Goal: Task Accomplishment & Management: Complete application form

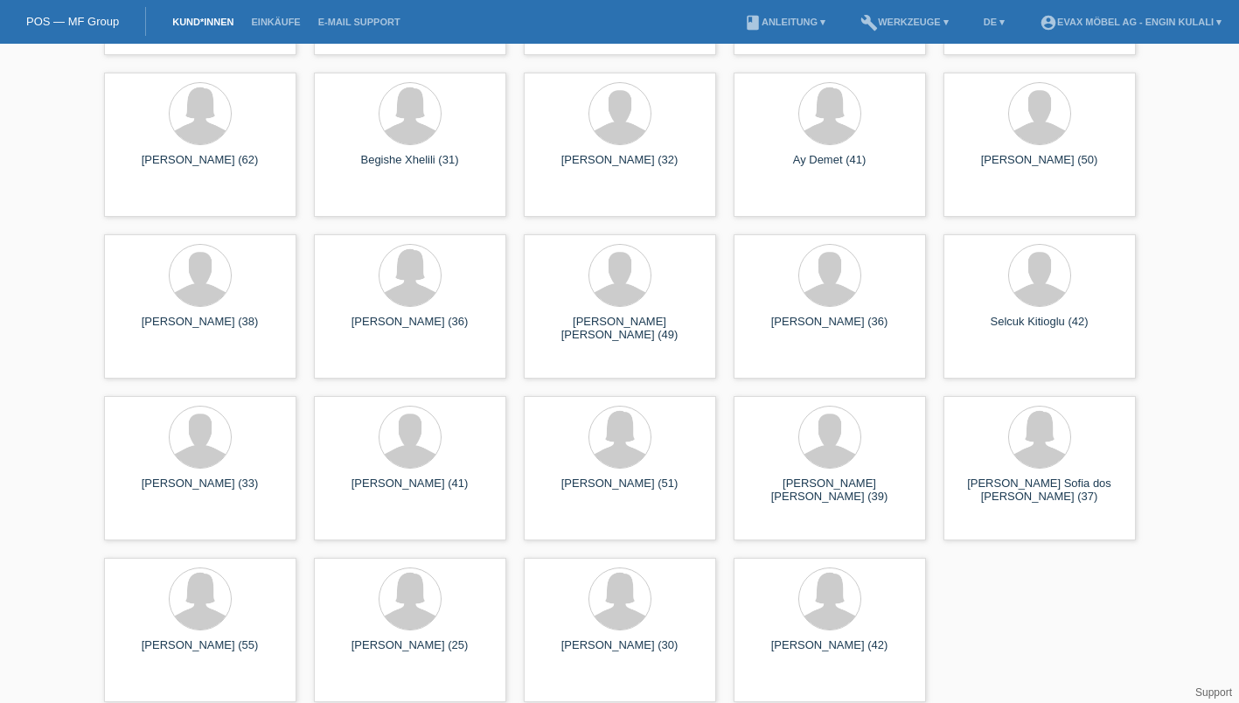
scroll to position [1829, 0]
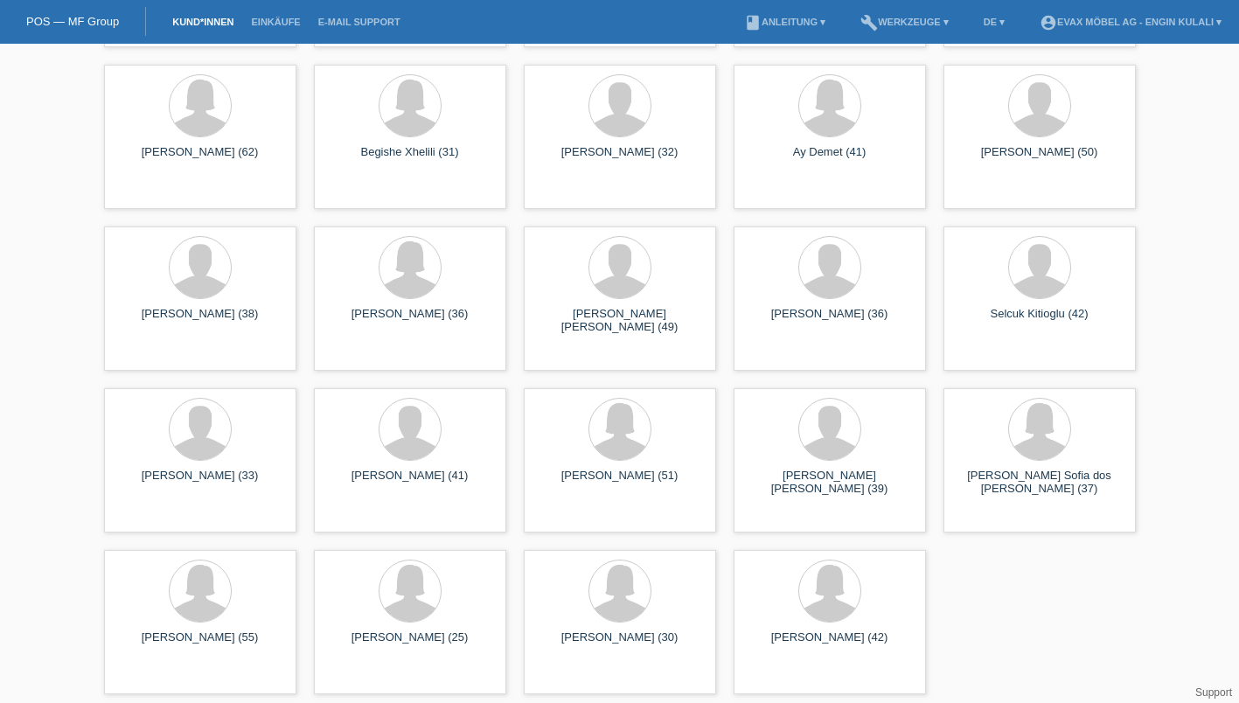
click at [433, 621] on div at bounding box center [410, 592] width 164 height 66
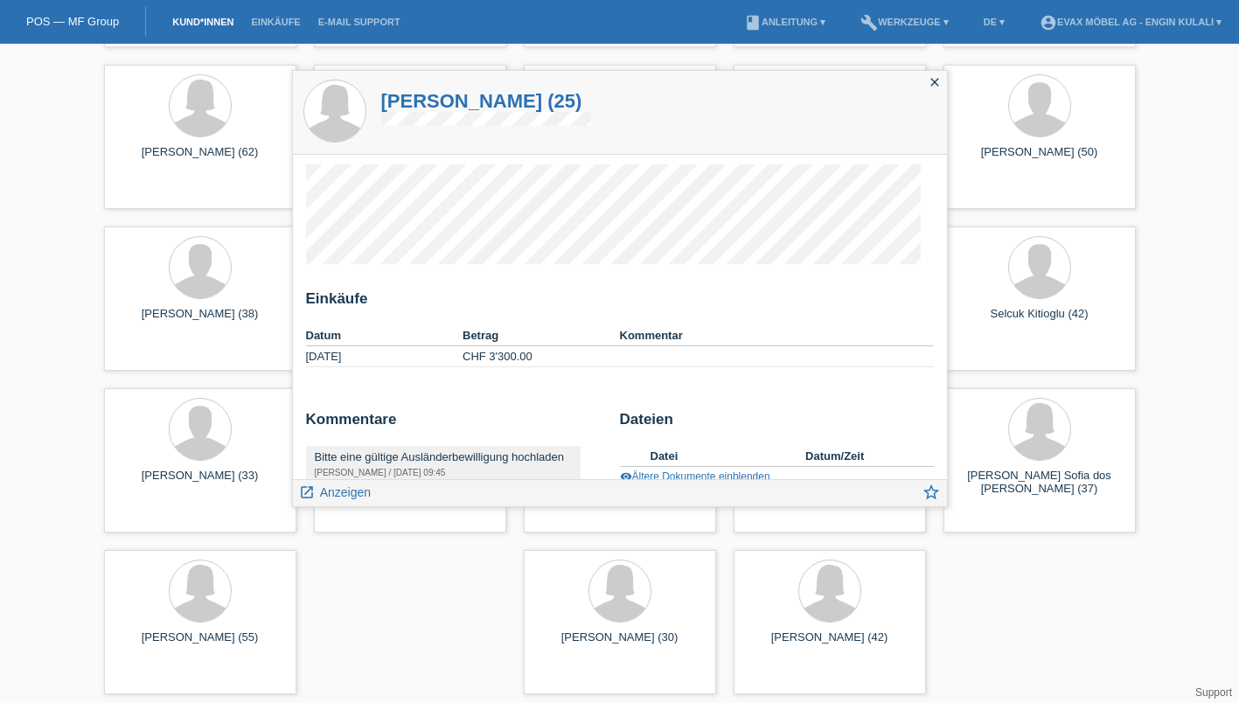
click at [344, 488] on span "Anzeigen" at bounding box center [345, 492] width 51 height 14
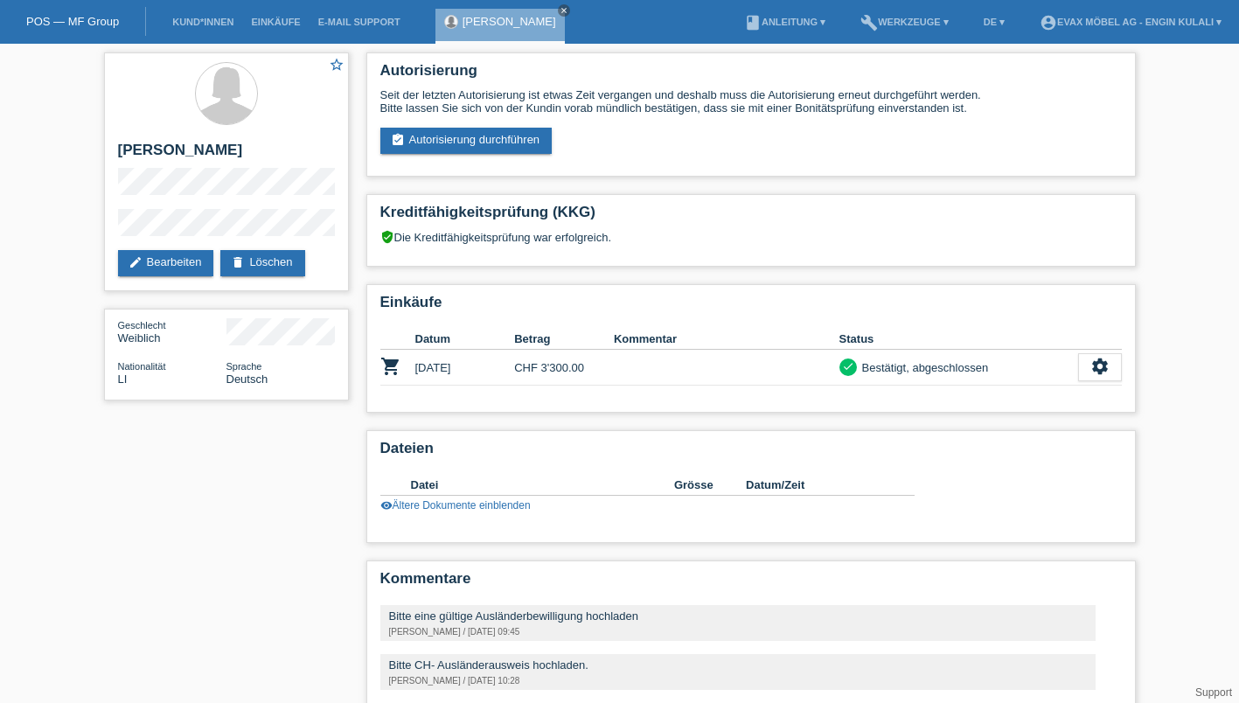
click at [471, 135] on link "assignment_turned_in Autorisierung durchführen" at bounding box center [466, 141] width 172 height 26
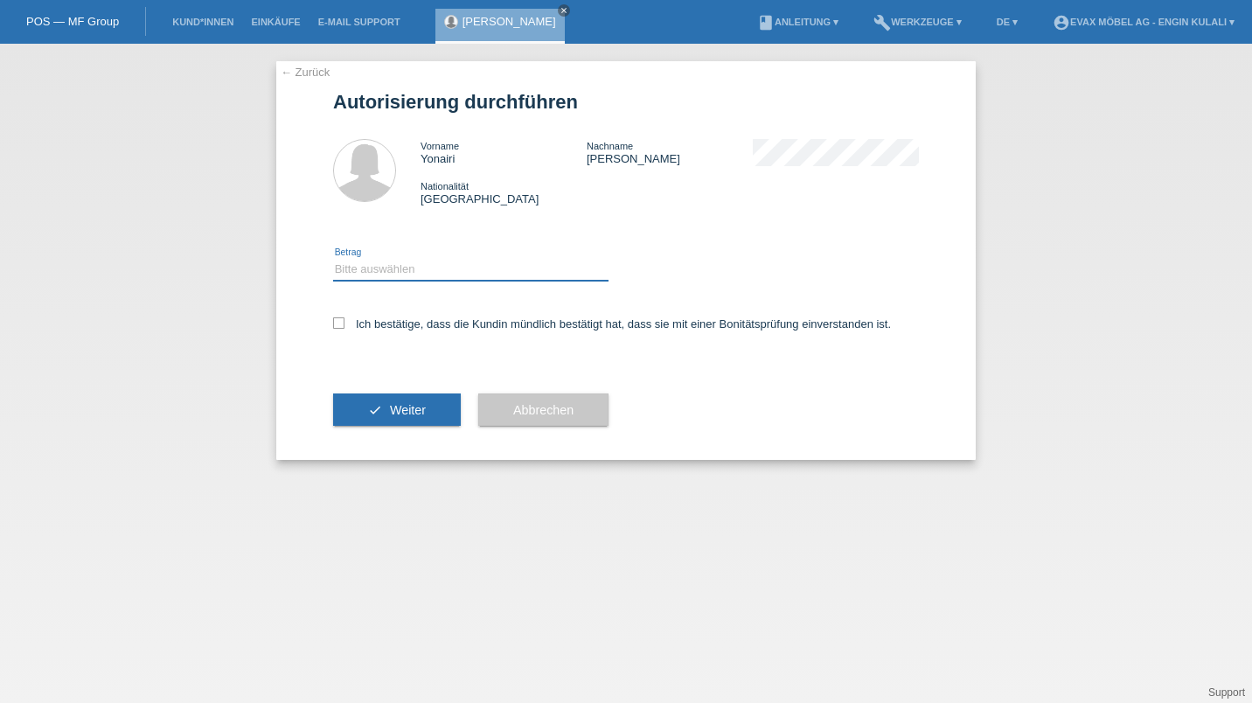
click at [414, 265] on select "Bitte auswählen CHF 1.00 - CHF 499.00 CHF 500.00 - CHF 1'999.00 CHF 2'000.00 - …" at bounding box center [470, 269] width 275 height 21
click at [561, 413] on span "Abbrechen" at bounding box center [543, 410] width 60 height 14
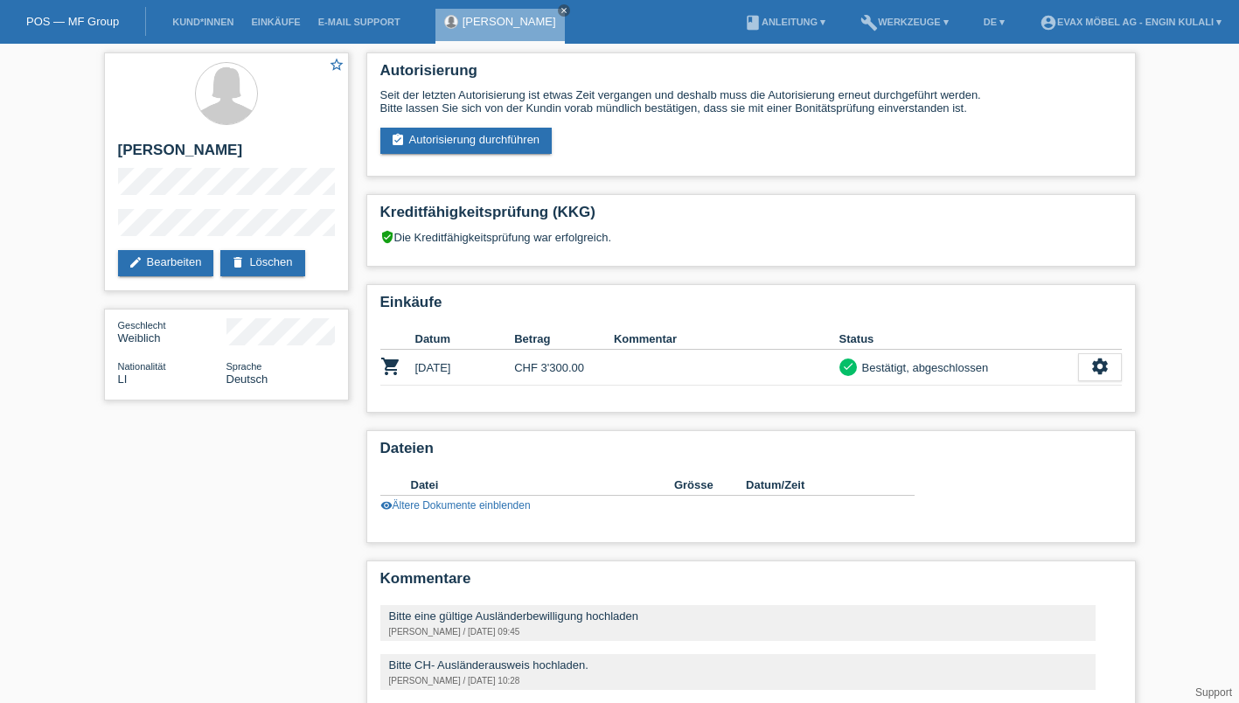
click at [147, 253] on link "edit Bearbeiten" at bounding box center [166, 263] width 96 height 26
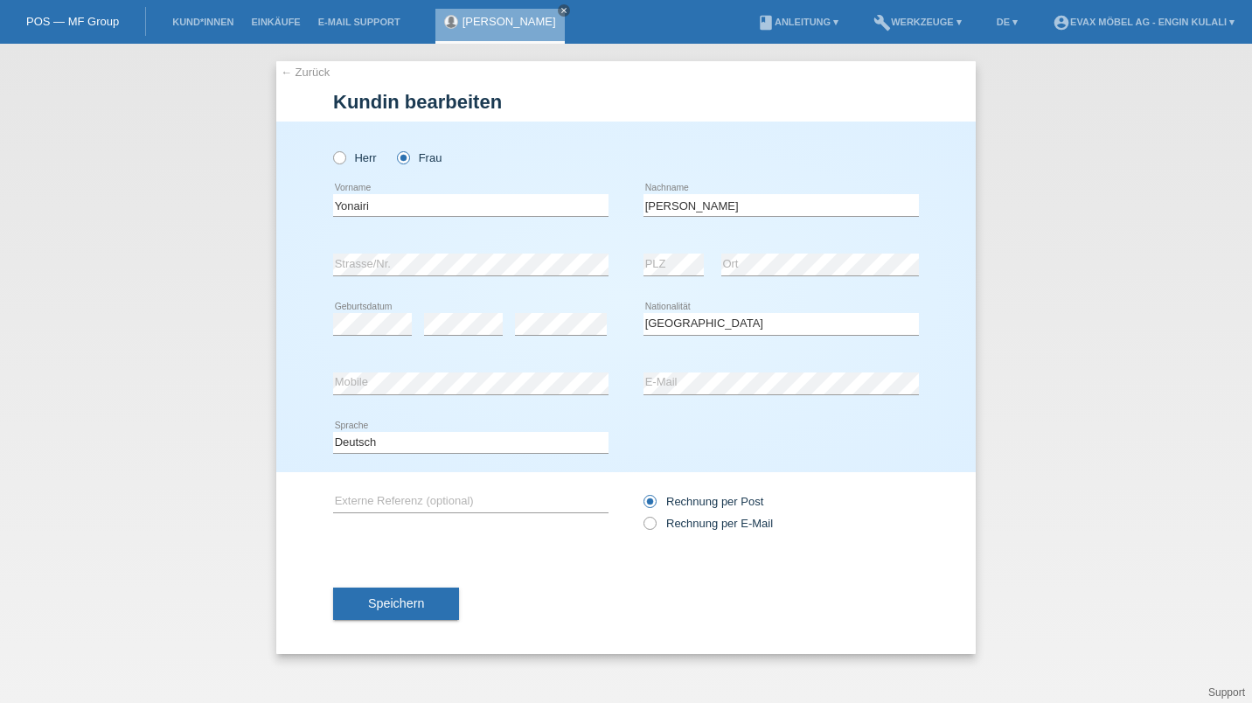
select select "LI"
click at [393, 604] on span "Speichern" at bounding box center [396, 603] width 56 height 14
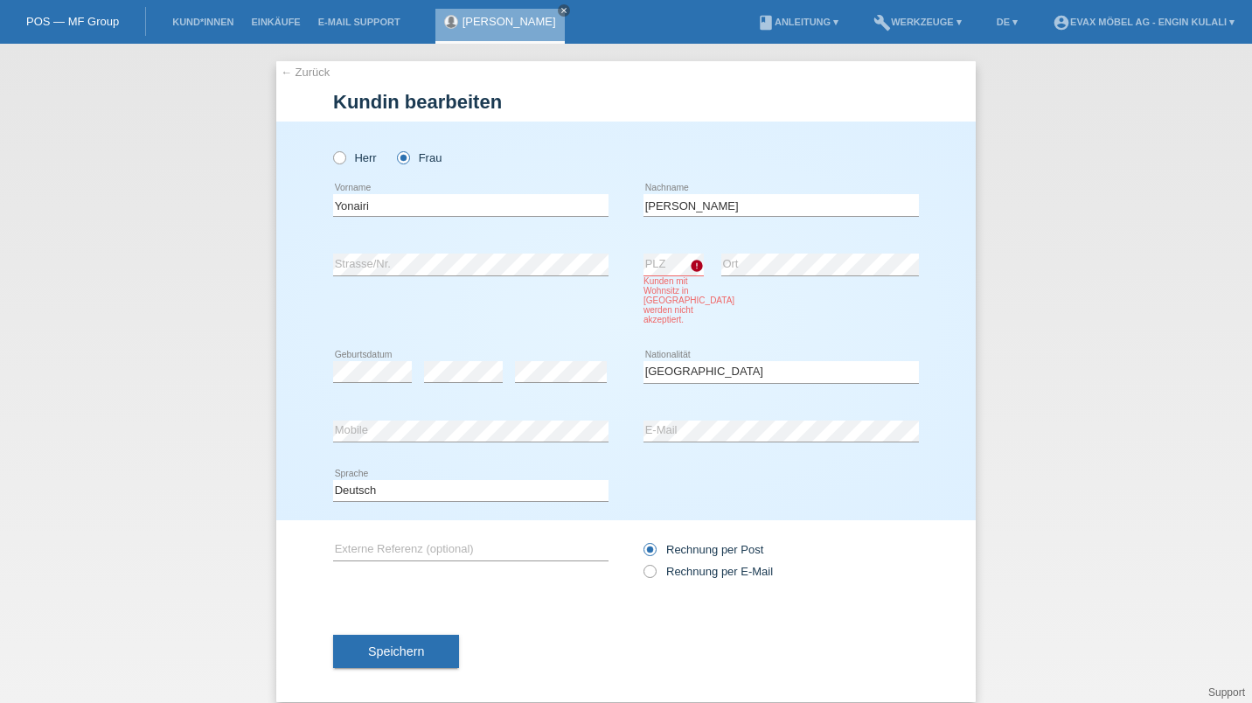
click at [563, 10] on icon "close" at bounding box center [563, 10] width 9 height 9
click at [86, 27] on link "POS — MF Group" at bounding box center [72, 21] width 93 height 13
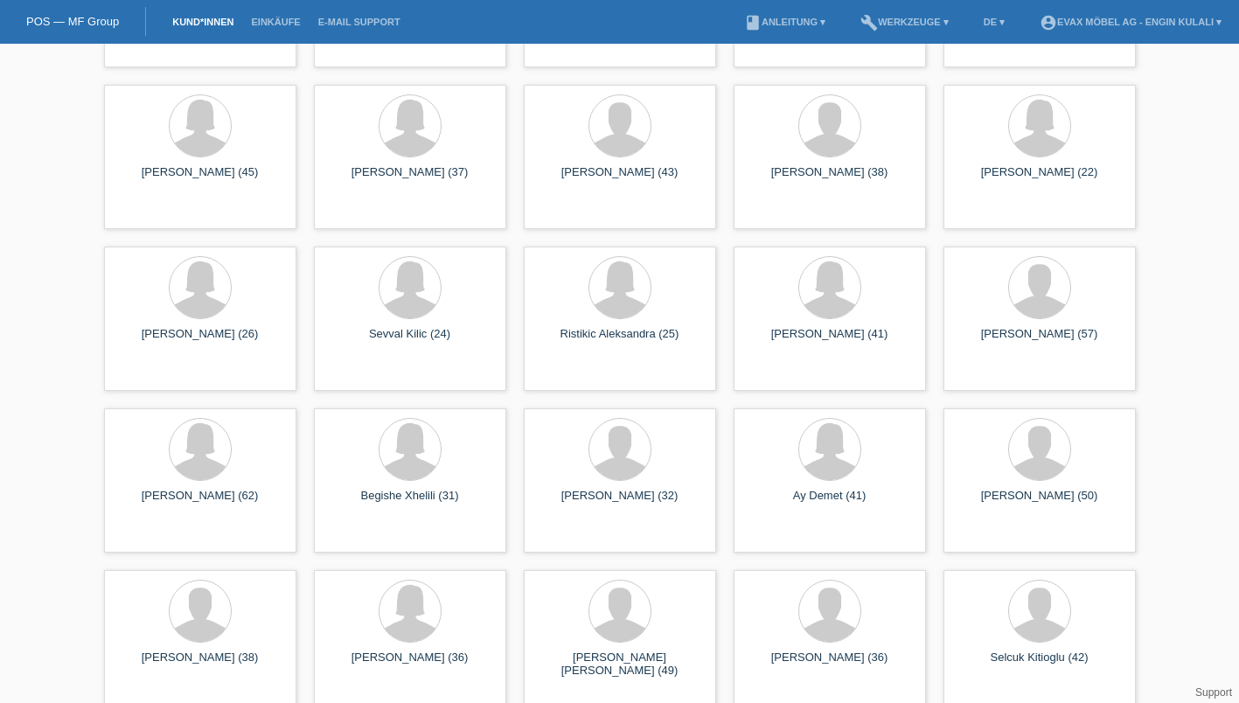
scroll to position [1829, 0]
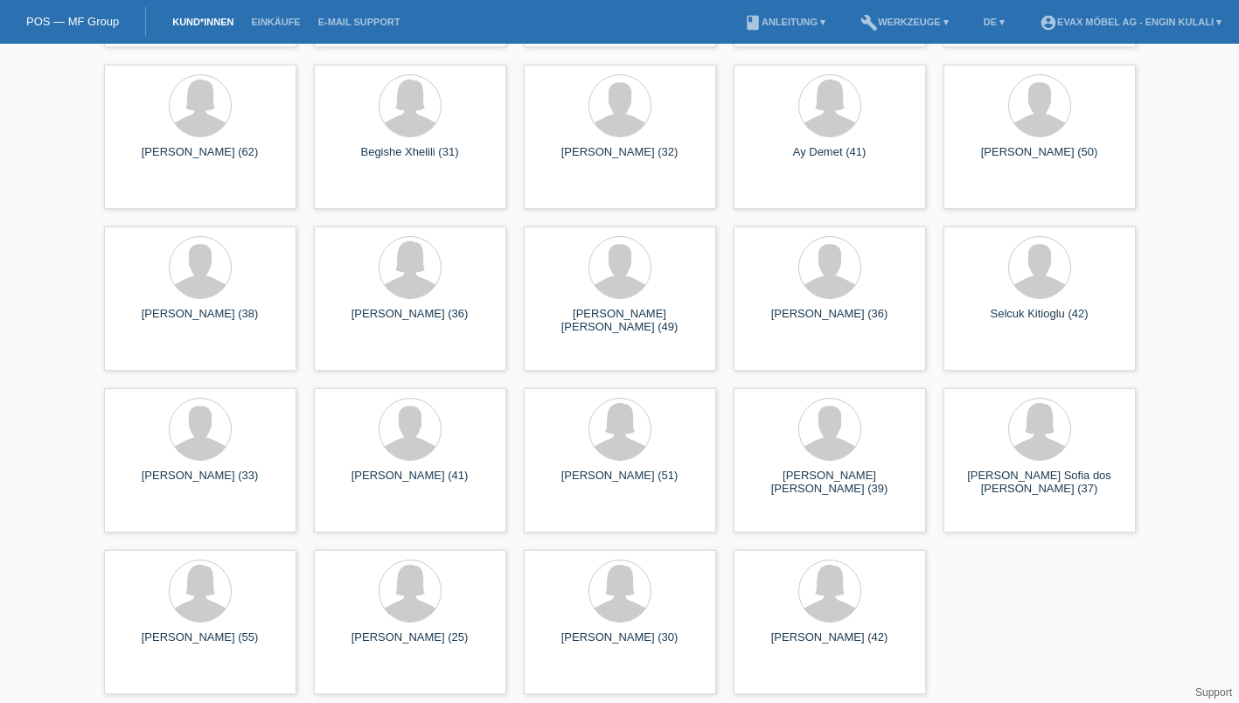
click at [392, 601] on div at bounding box center [409, 590] width 61 height 61
click at [353, 673] on span "Anzeigen" at bounding box center [362, 679] width 47 height 13
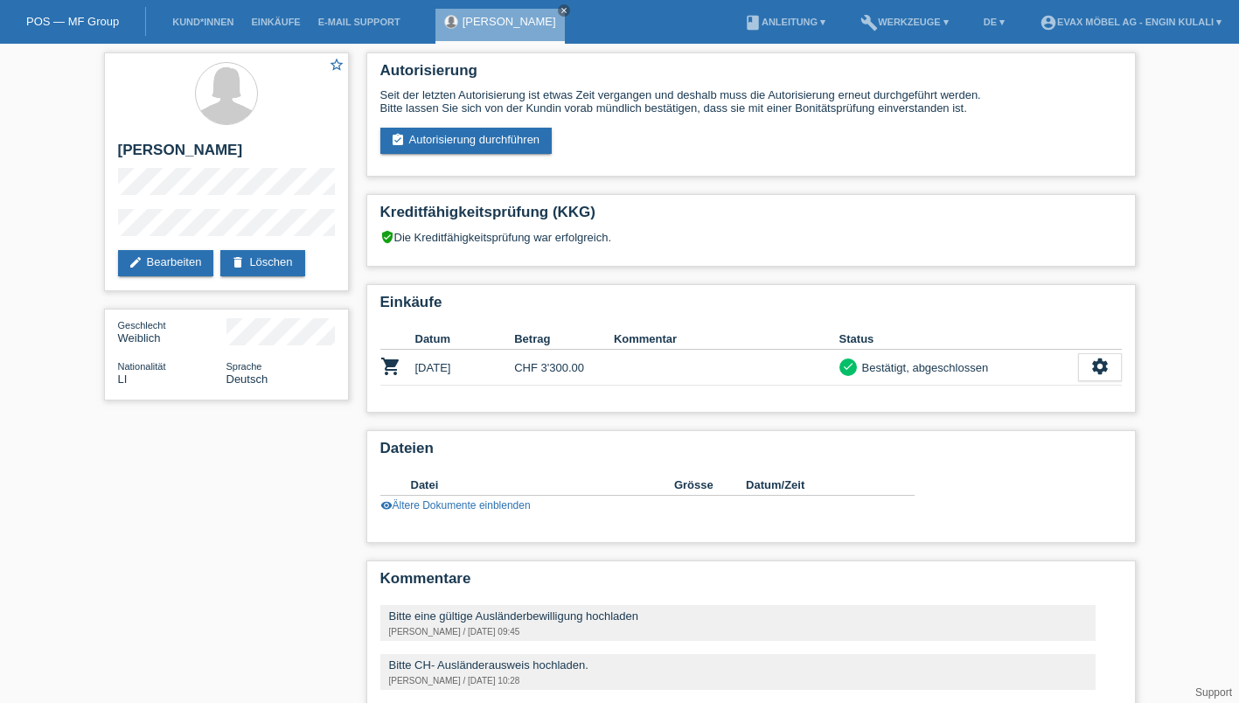
click at [454, 136] on link "assignment_turned_in Autorisierung durchführen" at bounding box center [466, 141] width 172 height 26
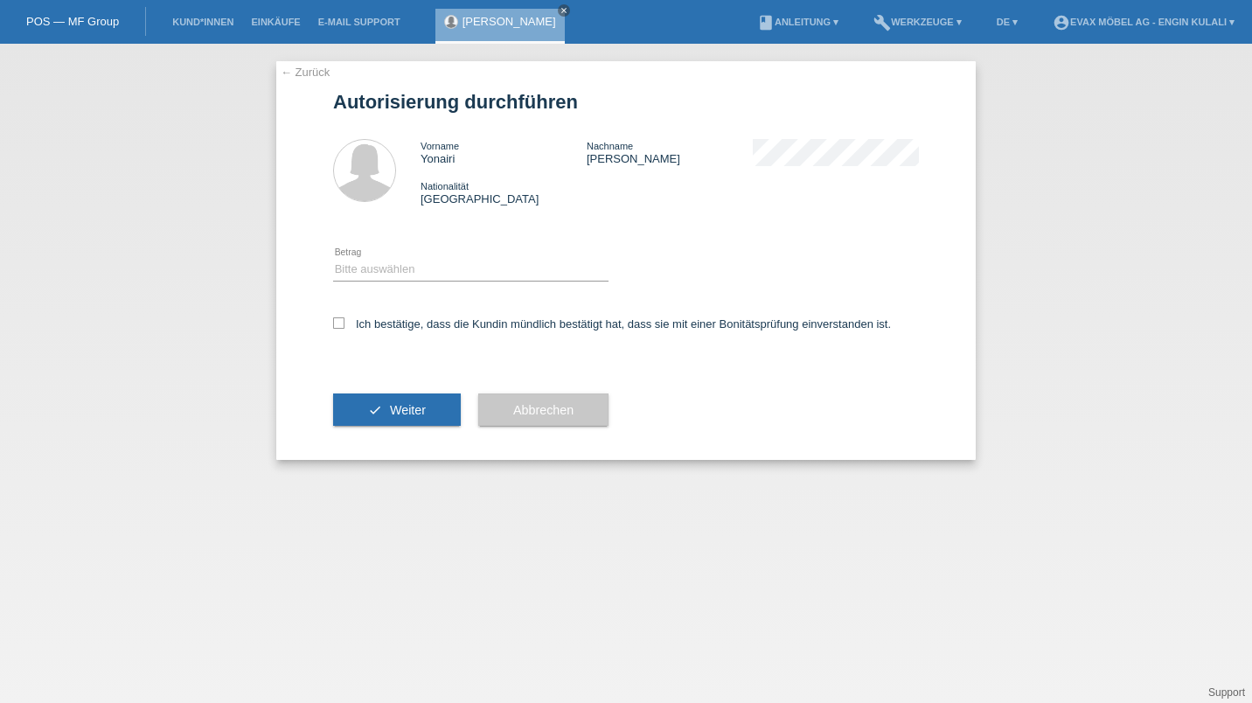
click at [338, 321] on icon at bounding box center [338, 322] width 11 height 11
click at [338, 321] on input "Ich bestätige, dass die Kundin mündlich bestätigt hat, dass sie mit einer Bonit…" at bounding box center [338, 322] width 11 height 11
checkbox input "true"
click at [423, 266] on select "Bitte auswählen CHF 1.00 - CHF 499.00 CHF 500.00 - CHF 1'999.00 CHF 2'000.00 - …" at bounding box center [470, 269] width 275 height 21
select select "3"
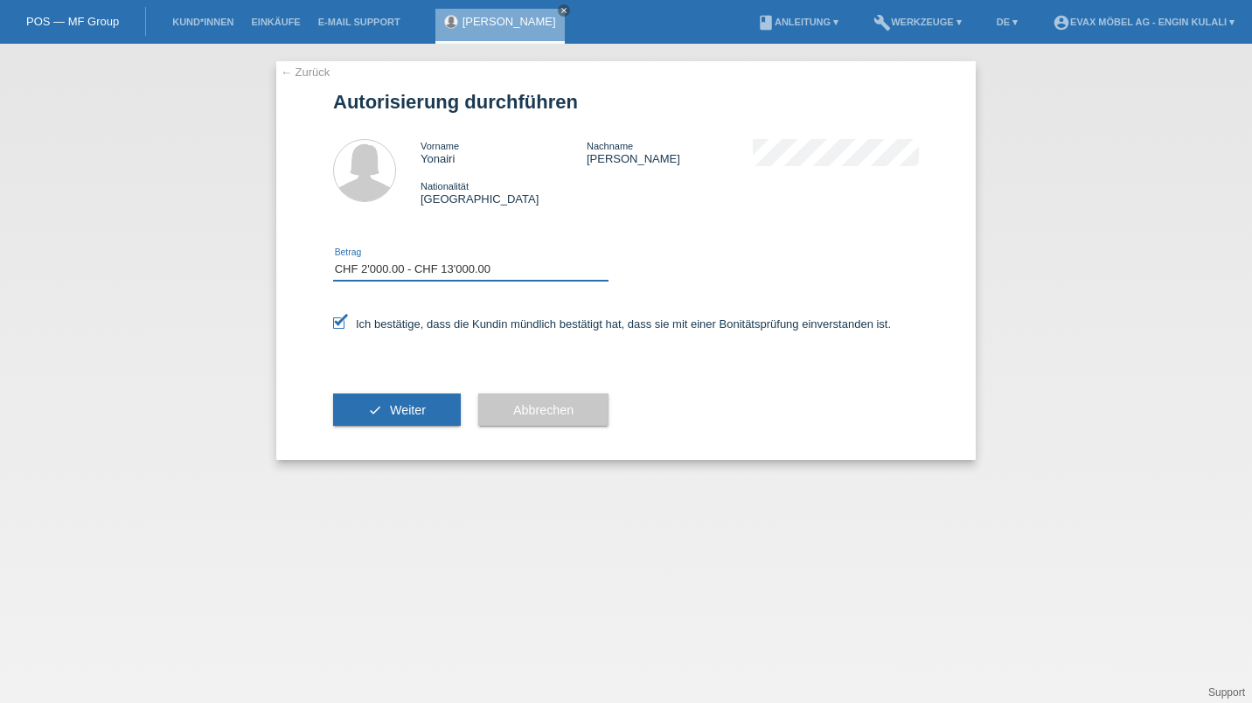
click at [333, 260] on select "Bitte auswählen CHF 1.00 - CHF 499.00 CHF 500.00 - CHF 1'999.00 CHF 2'000.00 - …" at bounding box center [470, 269] width 275 height 21
click at [403, 416] on span "Weiter" at bounding box center [408, 410] width 36 height 14
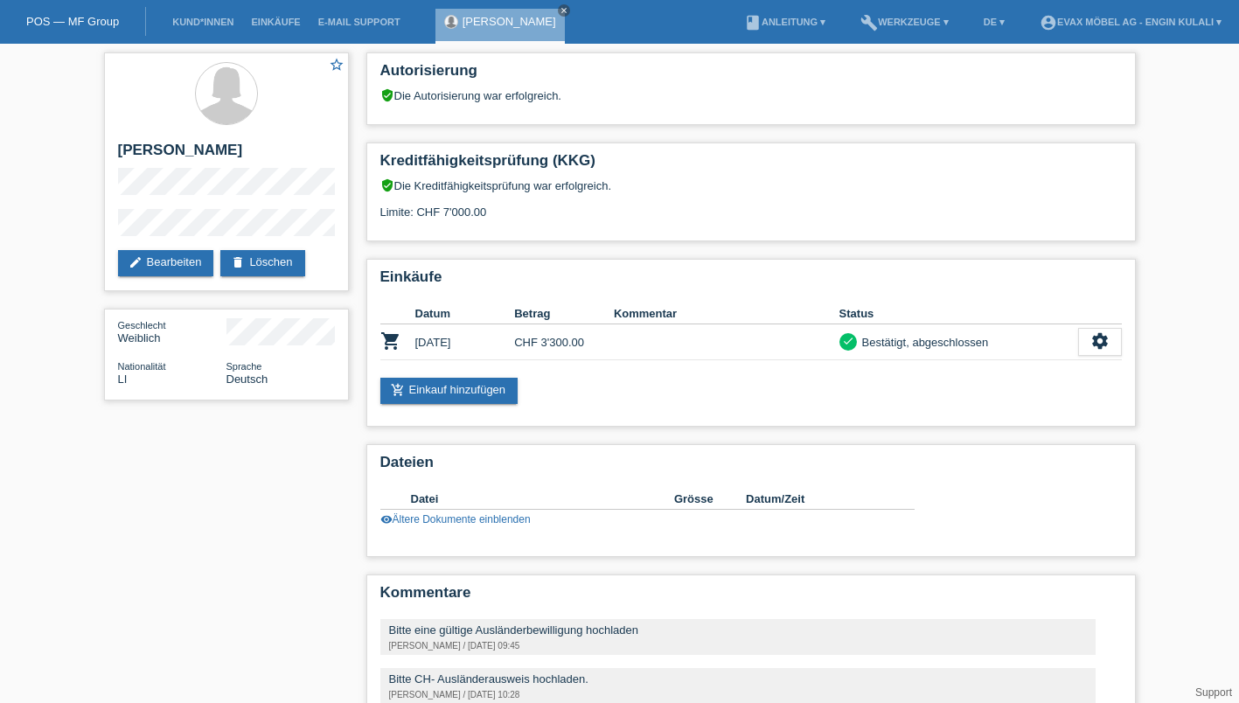
click at [482, 398] on link "add_shopping_cart Einkauf hinzufügen" at bounding box center [449, 391] width 138 height 26
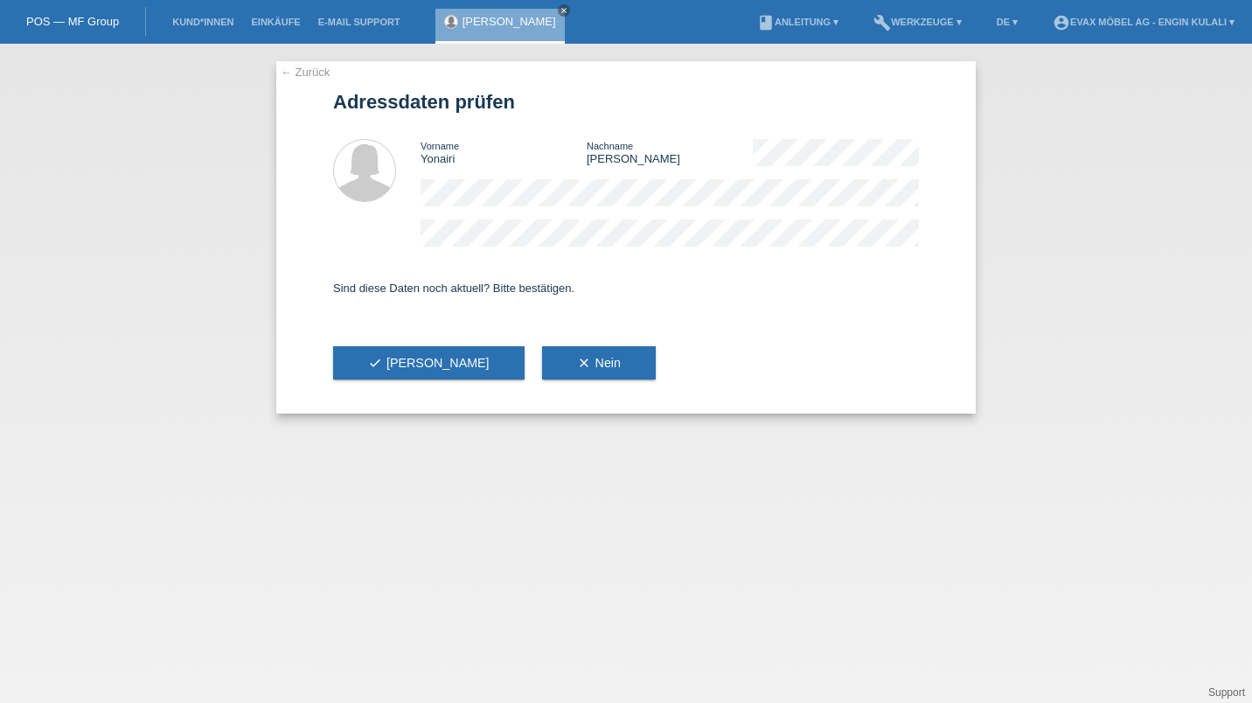
click at [407, 371] on button "check Ja" at bounding box center [428, 362] width 191 height 33
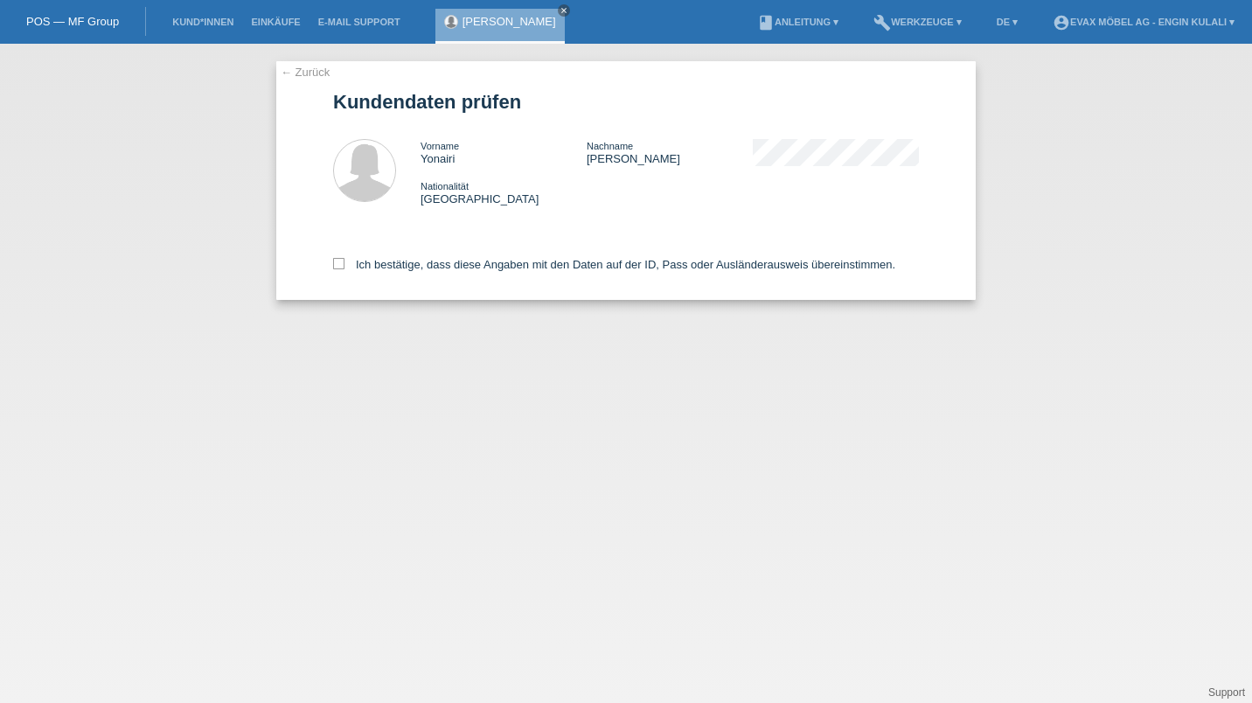
click at [535, 267] on label "Ich bestätige, dass diese Angaben mit den Daten auf der ID, Pass oder Ausländer…" at bounding box center [614, 264] width 562 height 13
click at [344, 267] on input "Ich bestätige, dass diese Angaben mit den Daten auf der ID, Pass oder Ausländer…" at bounding box center [338, 263] width 11 height 11
checkbox input "true"
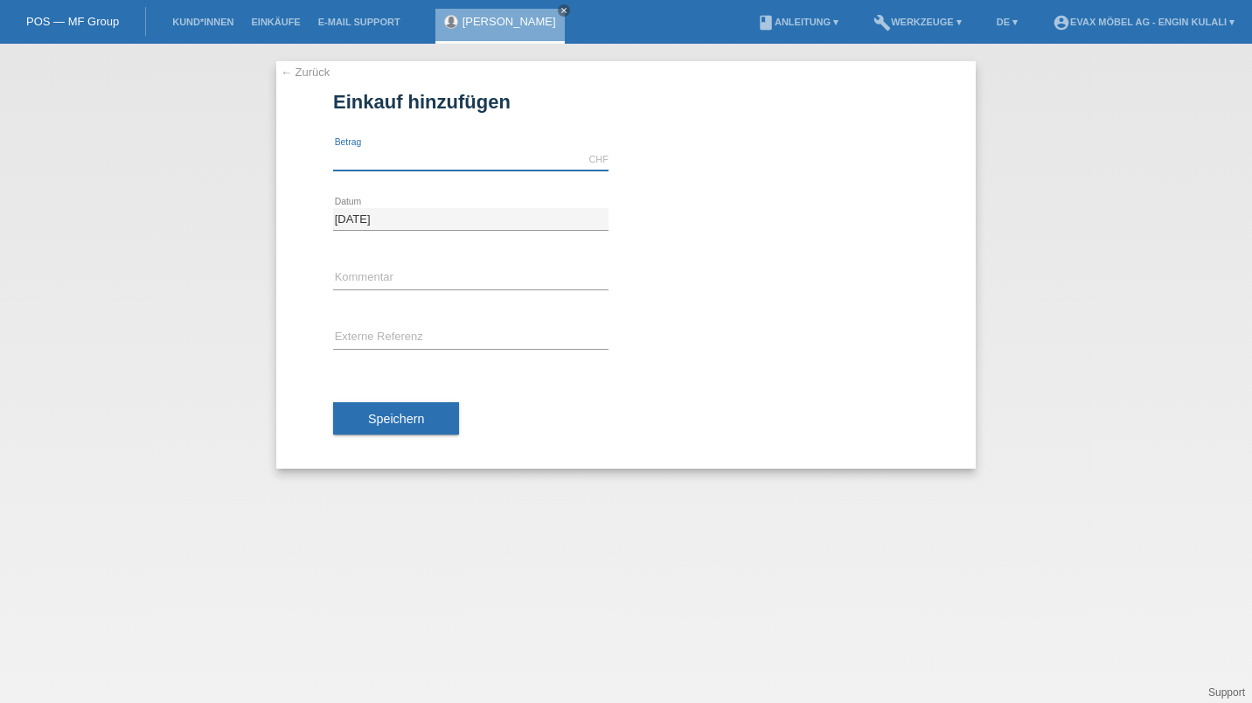
click at [531, 156] on input "text" at bounding box center [470, 160] width 275 height 22
click at [553, 278] on input "text" at bounding box center [470, 278] width 275 height 22
type input "2500.00"
click at [455, 337] on input "text" at bounding box center [470, 338] width 275 height 22
type input "Re-03313"
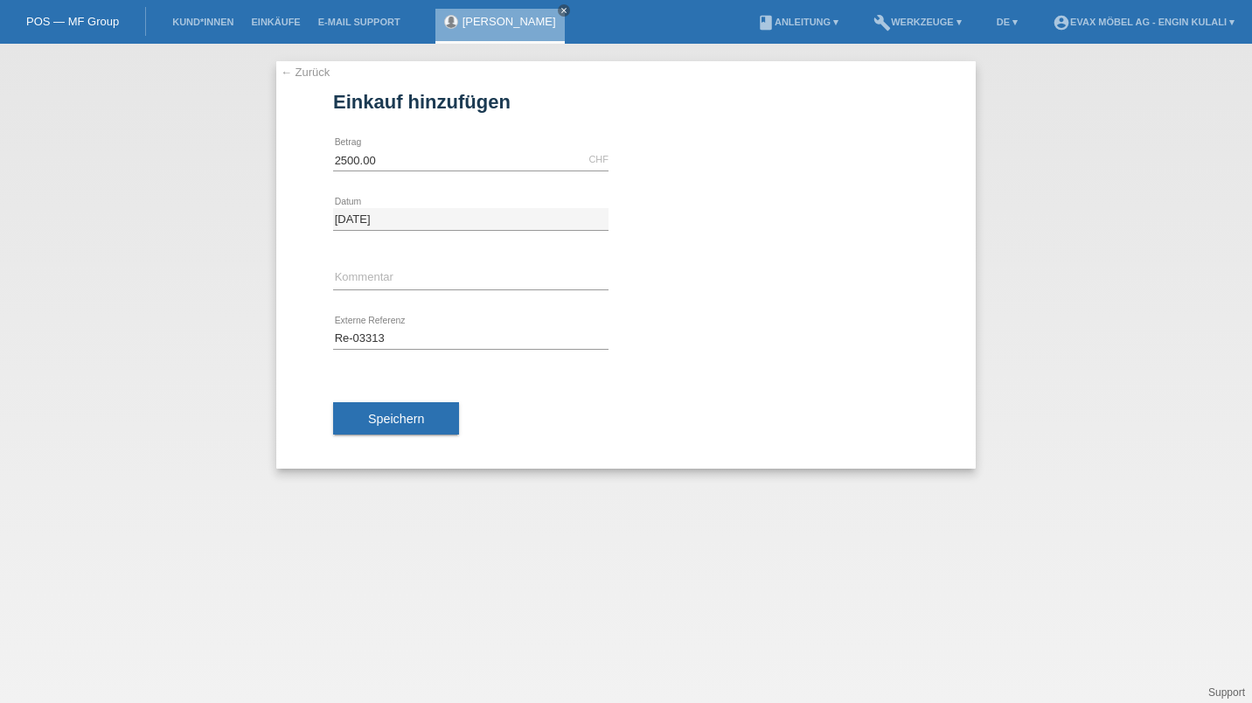
click at [416, 429] on button "Speichern" at bounding box center [396, 418] width 126 height 33
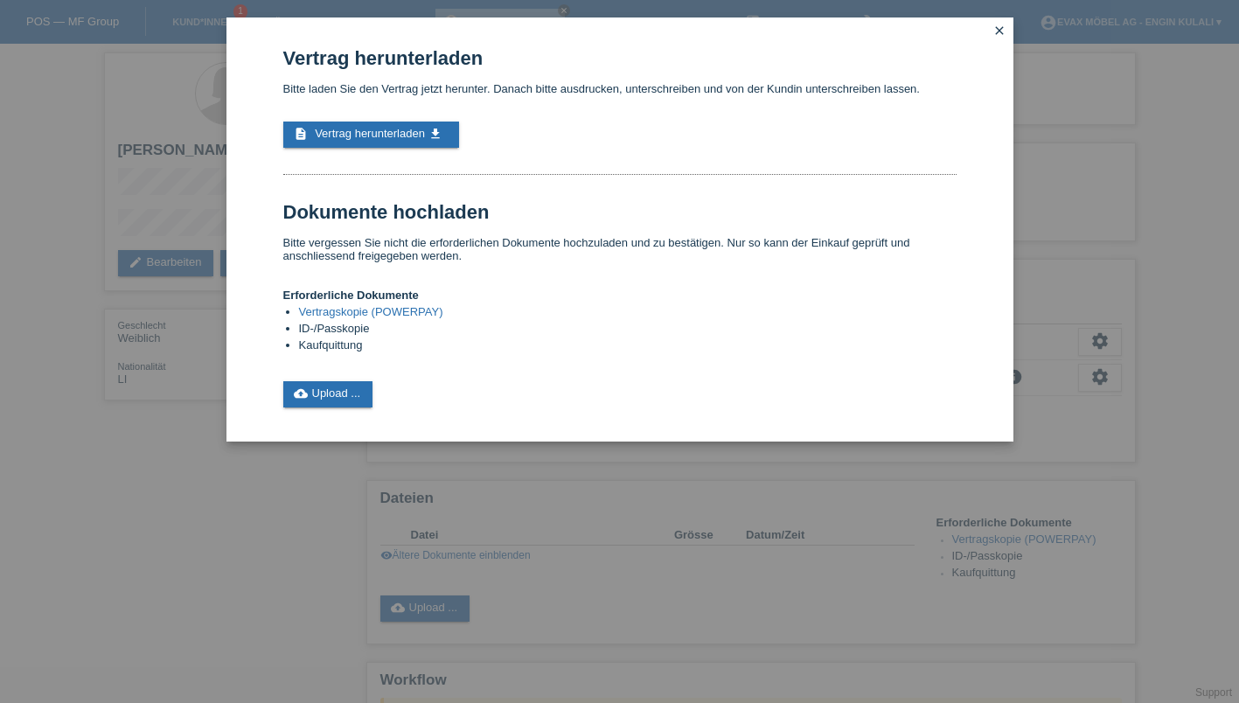
click at [1003, 24] on icon "close" at bounding box center [999, 31] width 14 height 14
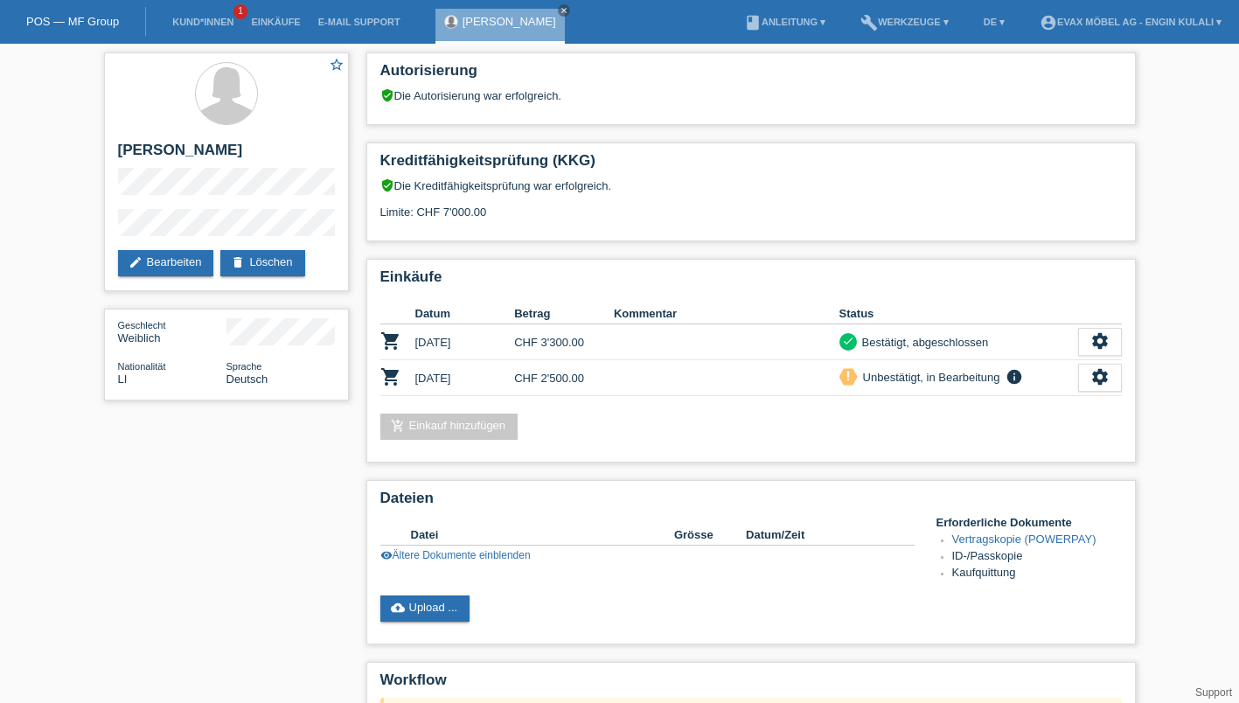
click at [1108, 387] on div "settings" at bounding box center [1100, 378] width 44 height 28
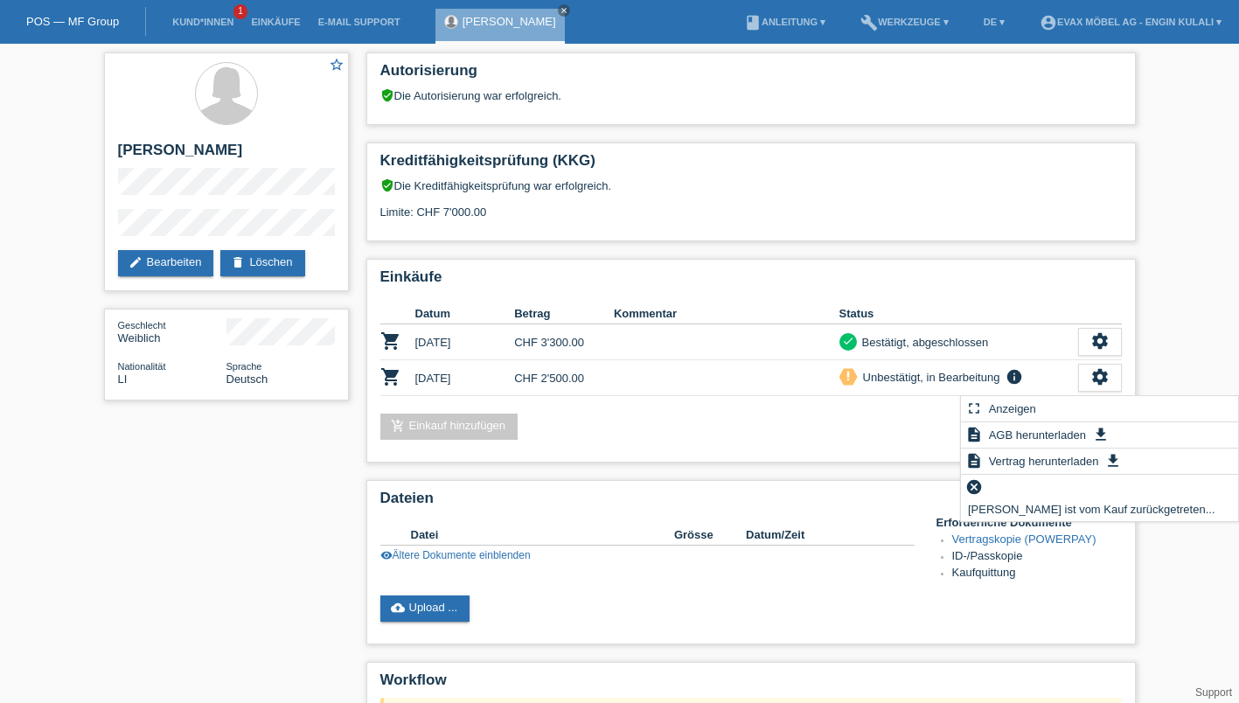
click at [1060, 498] on span "[PERSON_NAME] ist vom Kauf zurückgetreten..." at bounding box center [1091, 508] width 253 height 21
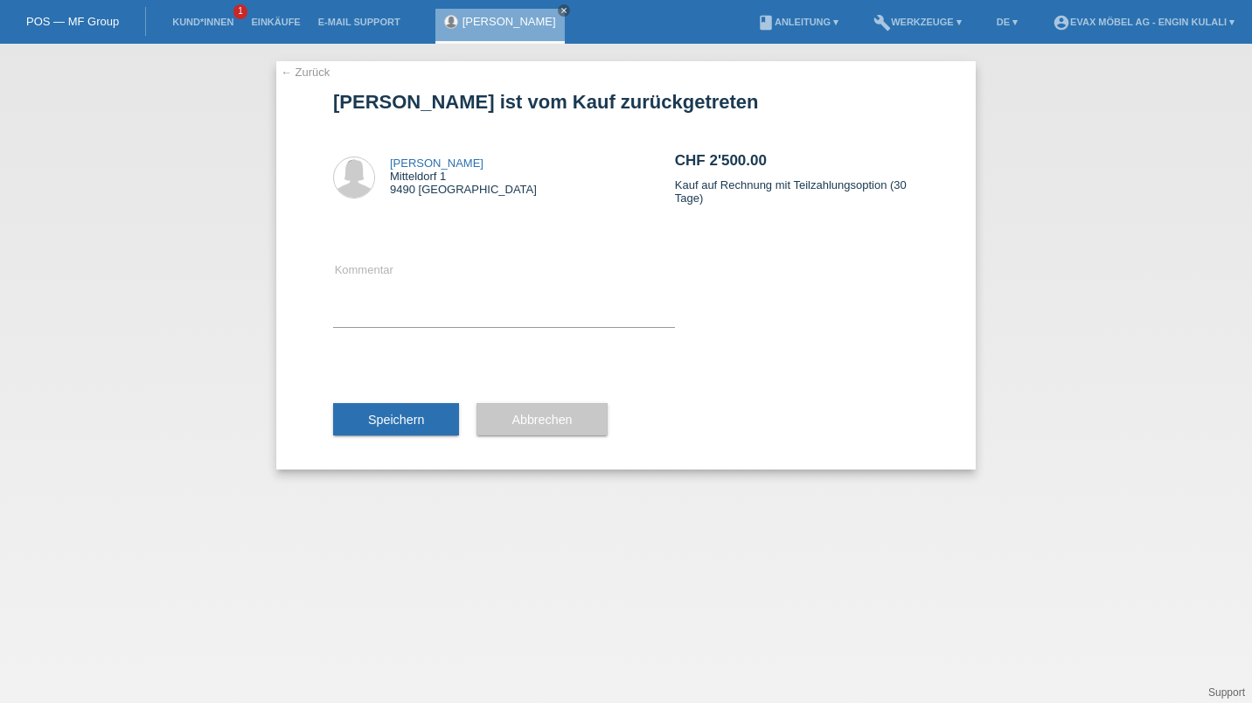
click at [415, 427] on button "Speichern" at bounding box center [396, 419] width 126 height 33
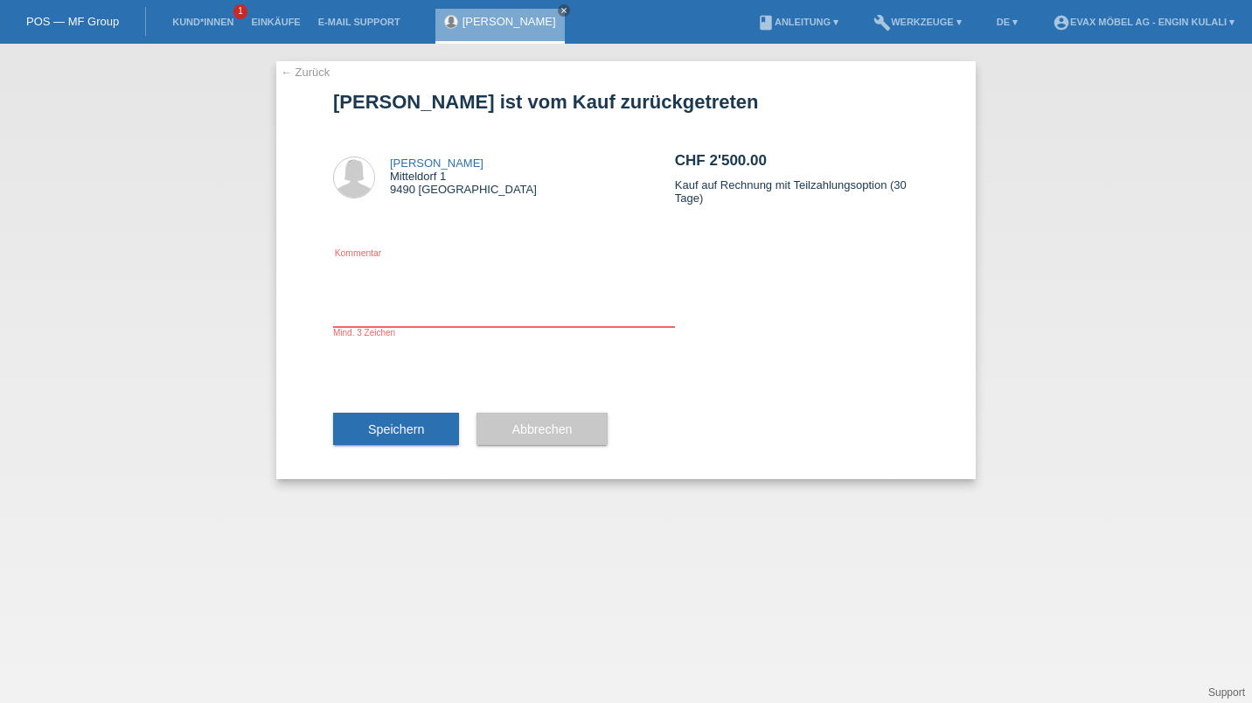
click at [480, 283] on textarea at bounding box center [504, 293] width 342 height 67
type textarea "wird neu geschrieben"
click at [406, 435] on span "Speichern" at bounding box center [396, 429] width 56 height 14
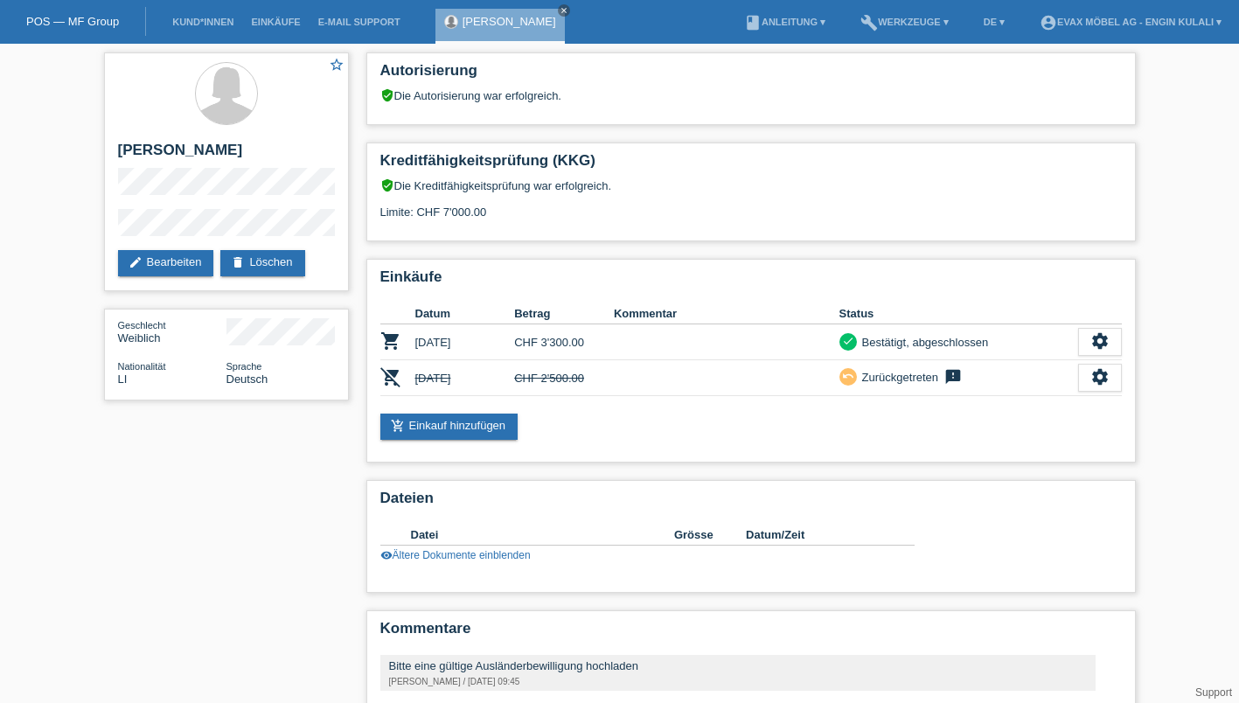
click at [460, 429] on link "add_shopping_cart Einkauf hinzufügen" at bounding box center [449, 426] width 138 height 26
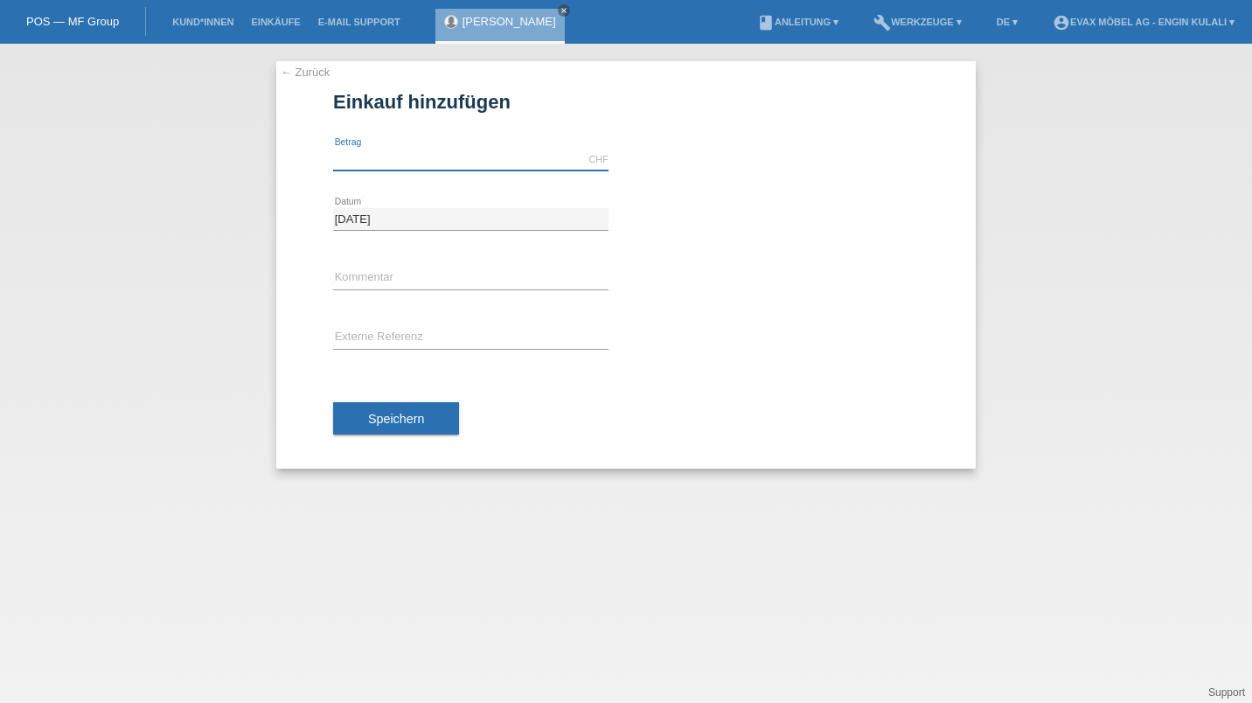
click at [498, 157] on input "text" at bounding box center [470, 160] width 275 height 22
click at [473, 334] on input "text" at bounding box center [470, 338] width 275 height 22
type input "3740.00"
type input "RE-01313"
click at [419, 419] on span "Speichern" at bounding box center [396, 419] width 56 height 14
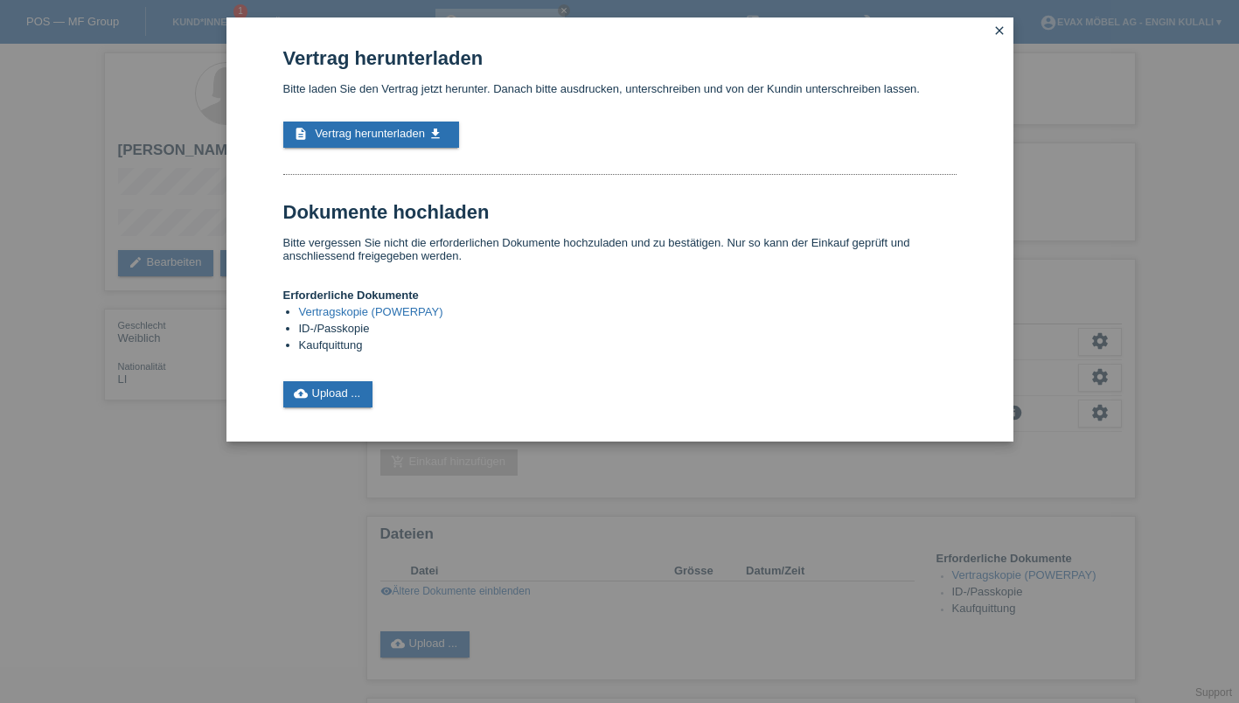
click at [336, 401] on link "cloud_upload Upload ..." at bounding box center [328, 394] width 90 height 26
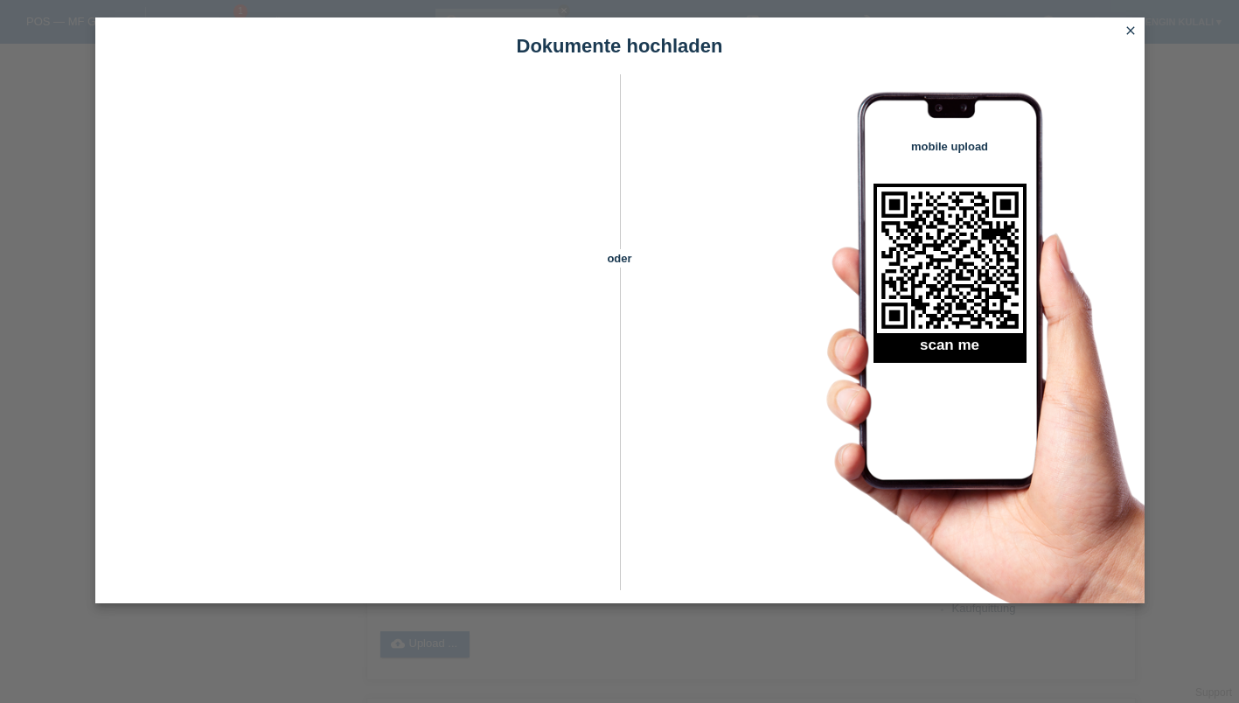
click at [1129, 31] on icon "close" at bounding box center [1130, 31] width 14 height 14
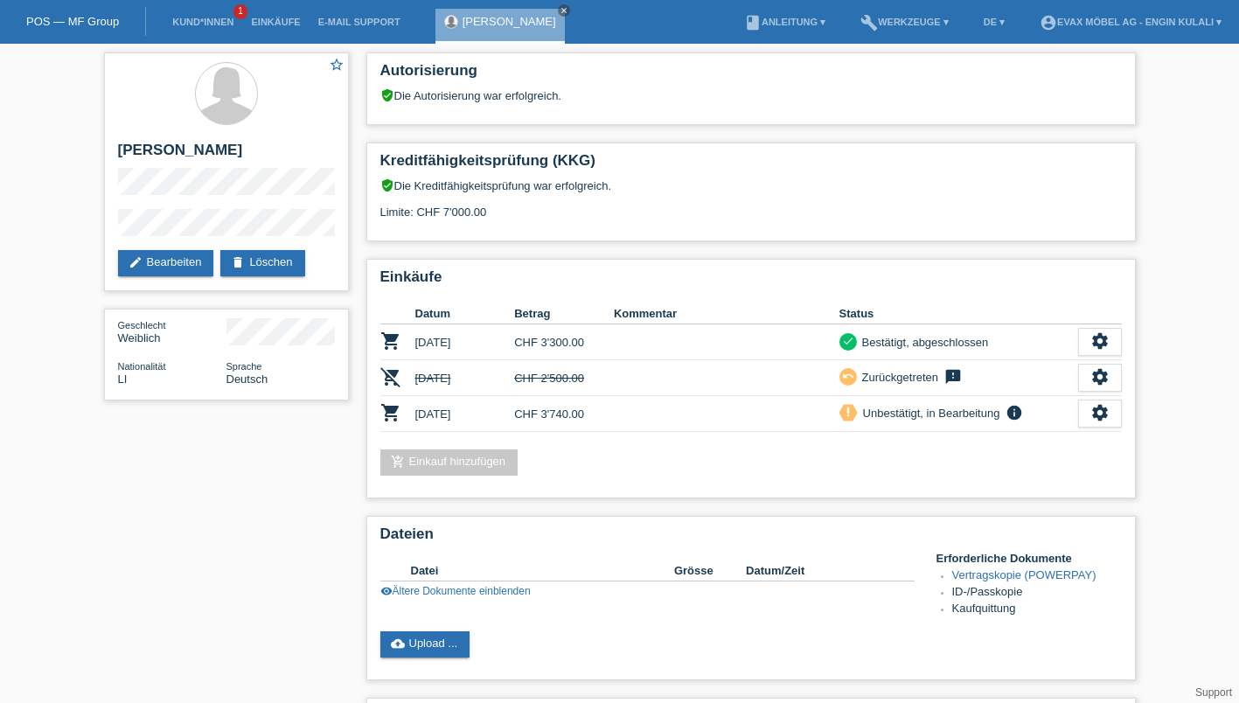
click at [607, 420] on td "CHF 3'740.00" at bounding box center [564, 414] width 100 height 36
click at [456, 415] on td "[DATE]" at bounding box center [465, 414] width 100 height 36
click at [1095, 420] on icon "settings" at bounding box center [1099, 412] width 19 height 19
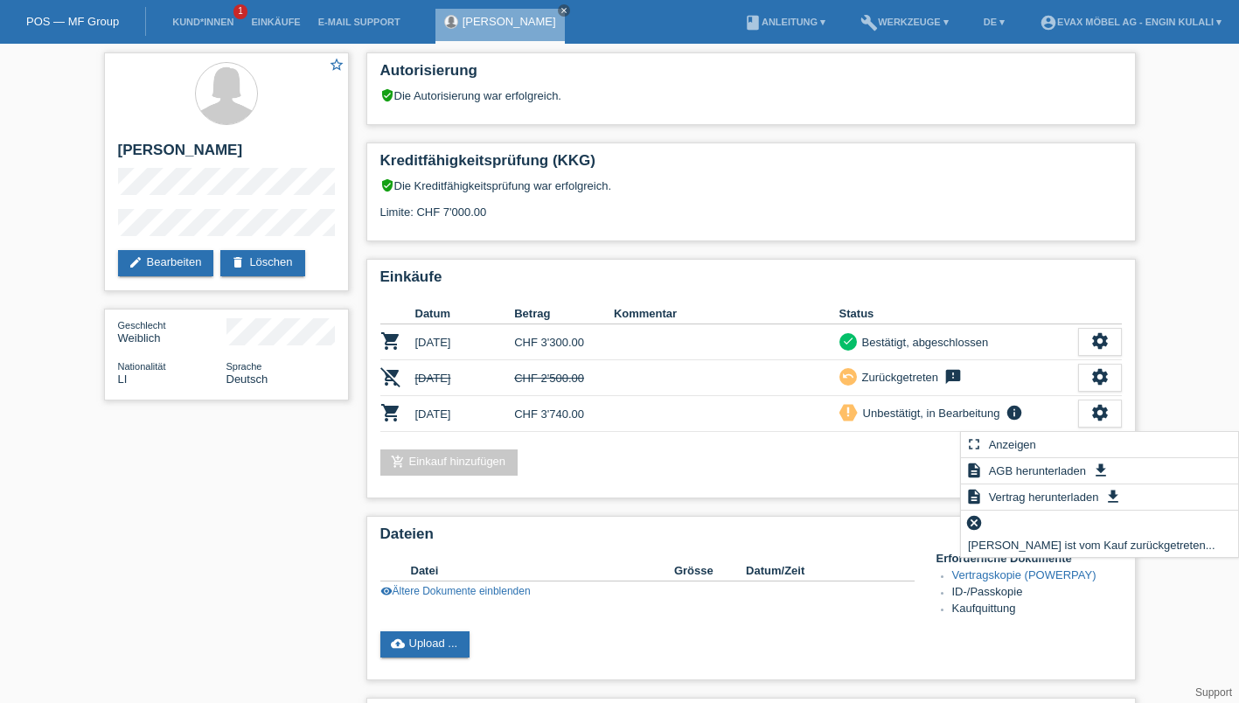
click at [1047, 496] on span "Vertrag herunterladen" at bounding box center [1043, 496] width 115 height 21
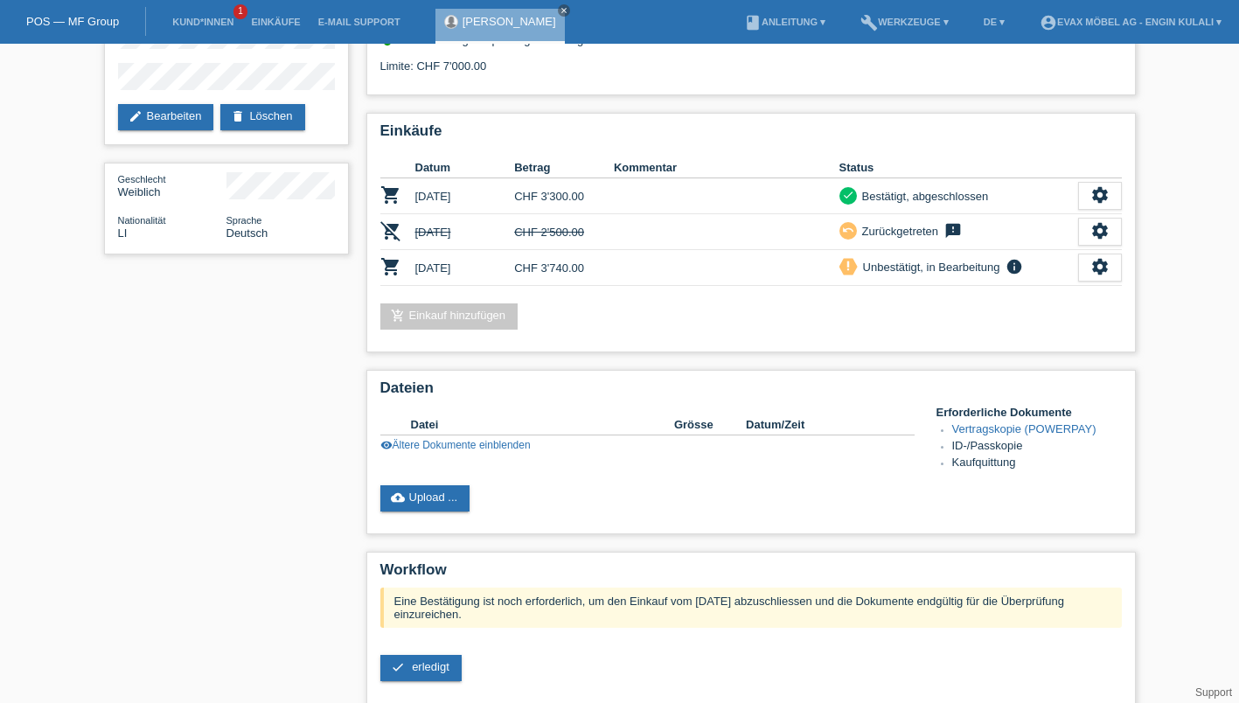
scroll to position [139, 0]
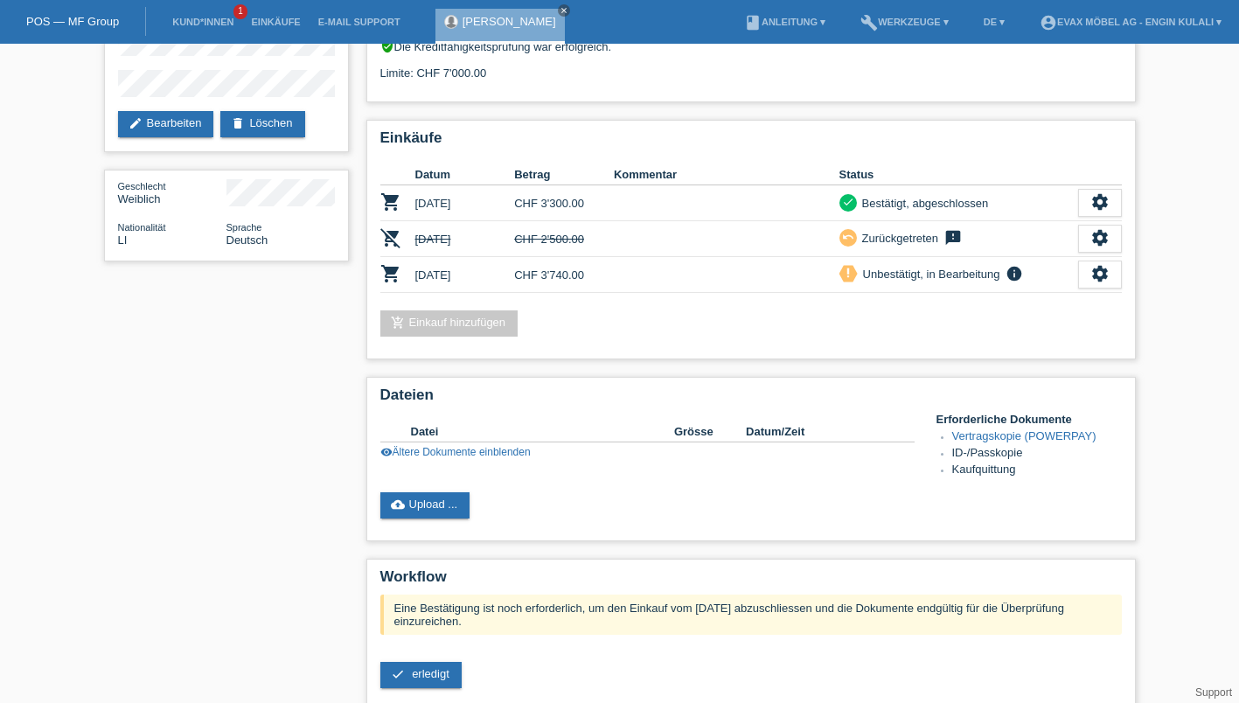
click at [417, 510] on link "cloud_upload Upload ..." at bounding box center [425, 505] width 90 height 26
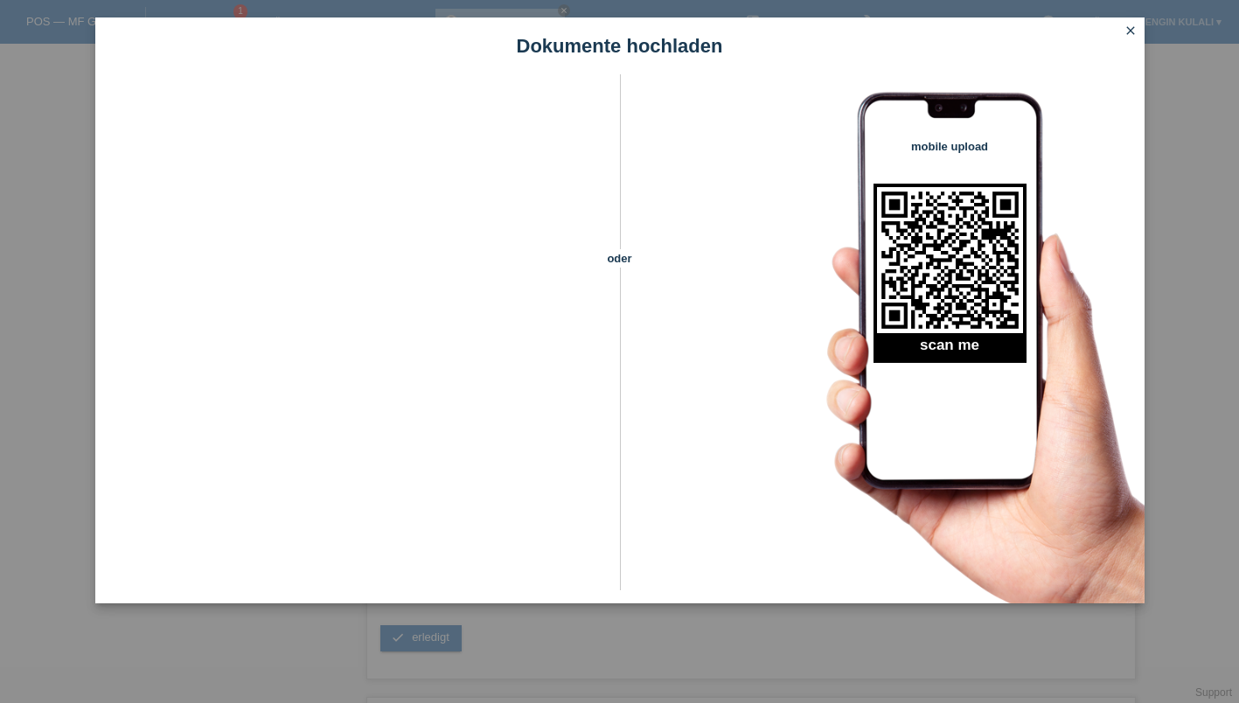
scroll to position [171, 0]
click at [1132, 37] on icon "close" at bounding box center [1130, 31] width 14 height 14
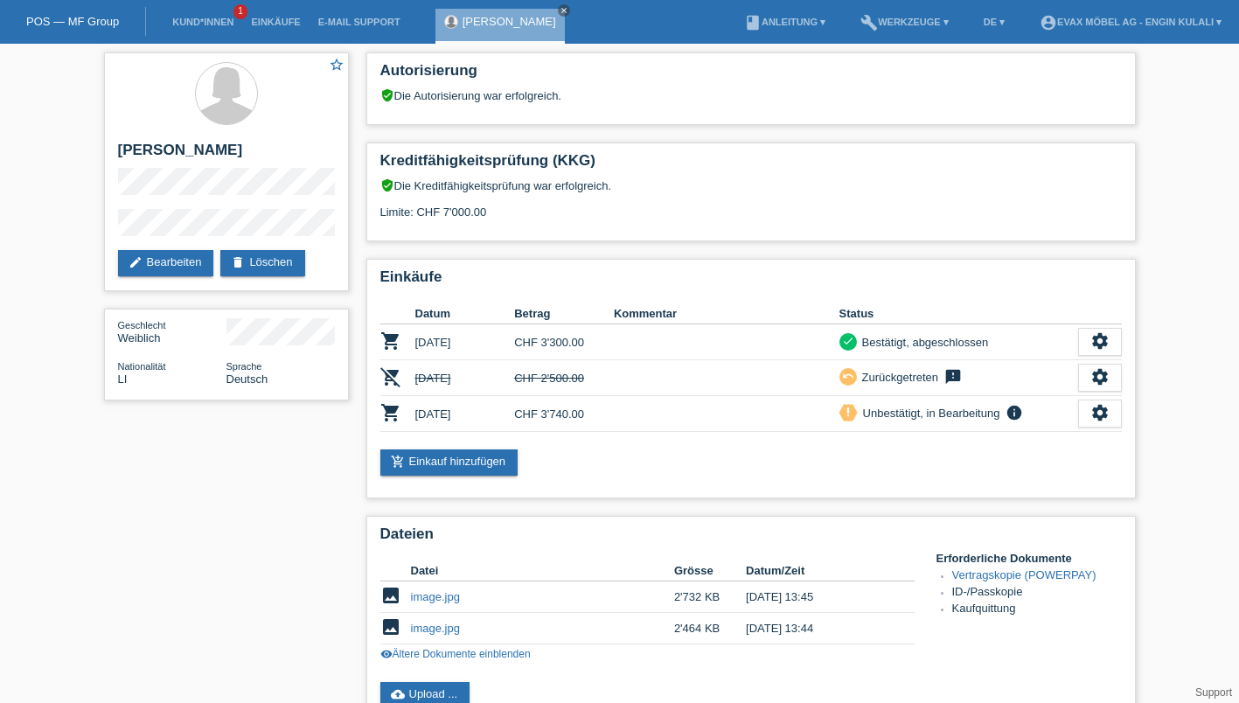
scroll to position [171, 0]
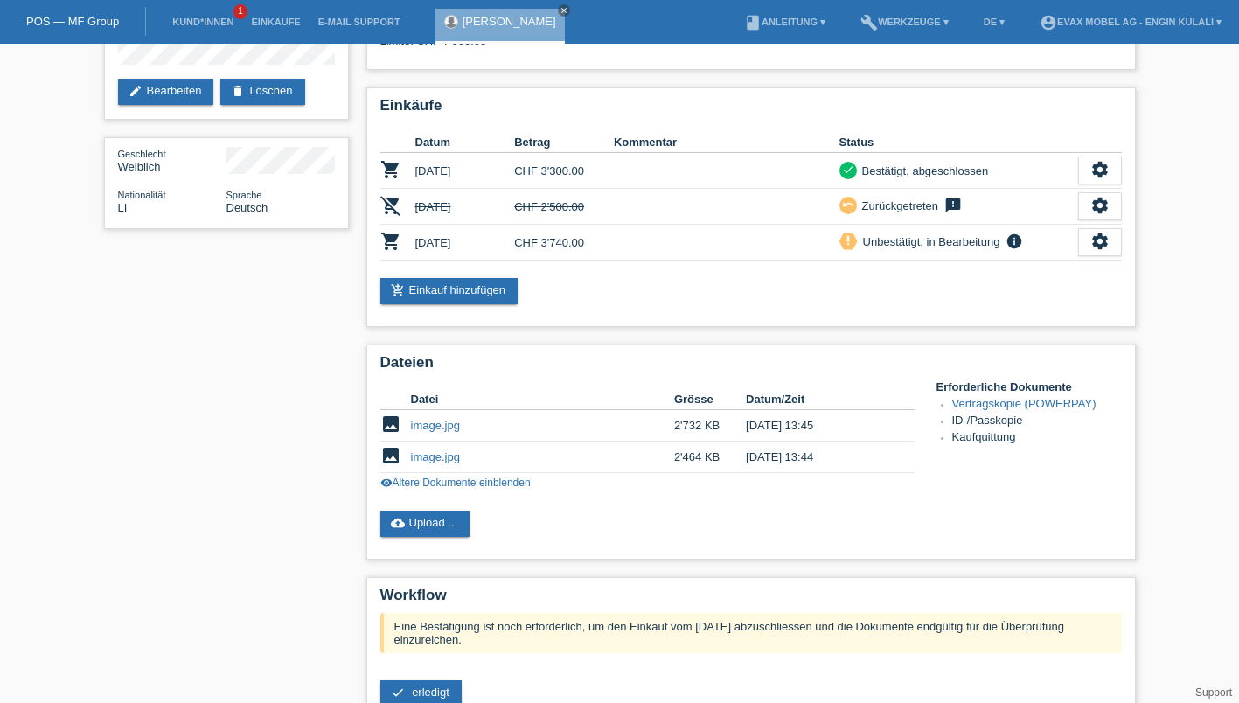
click at [494, 489] on link "visibility Ältere Dokumente einblenden" at bounding box center [455, 482] width 150 height 12
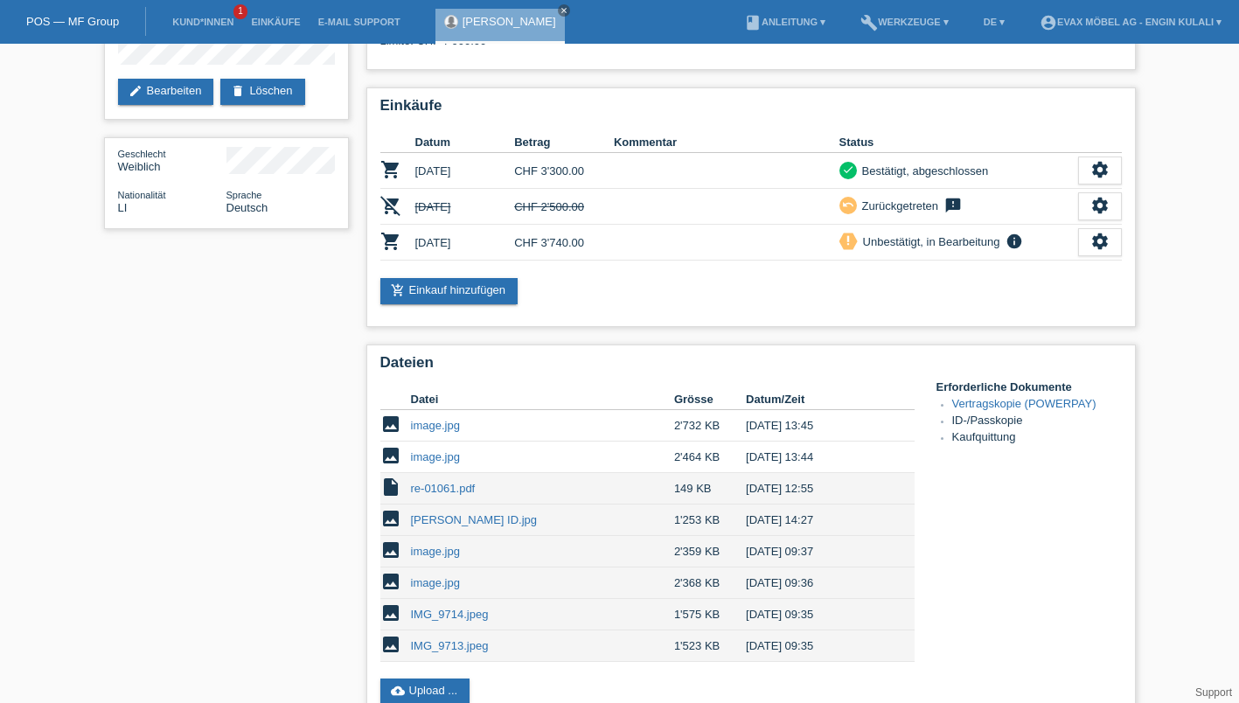
click at [510, 526] on link "[PERSON_NAME] ID.jpg" at bounding box center [474, 519] width 127 height 13
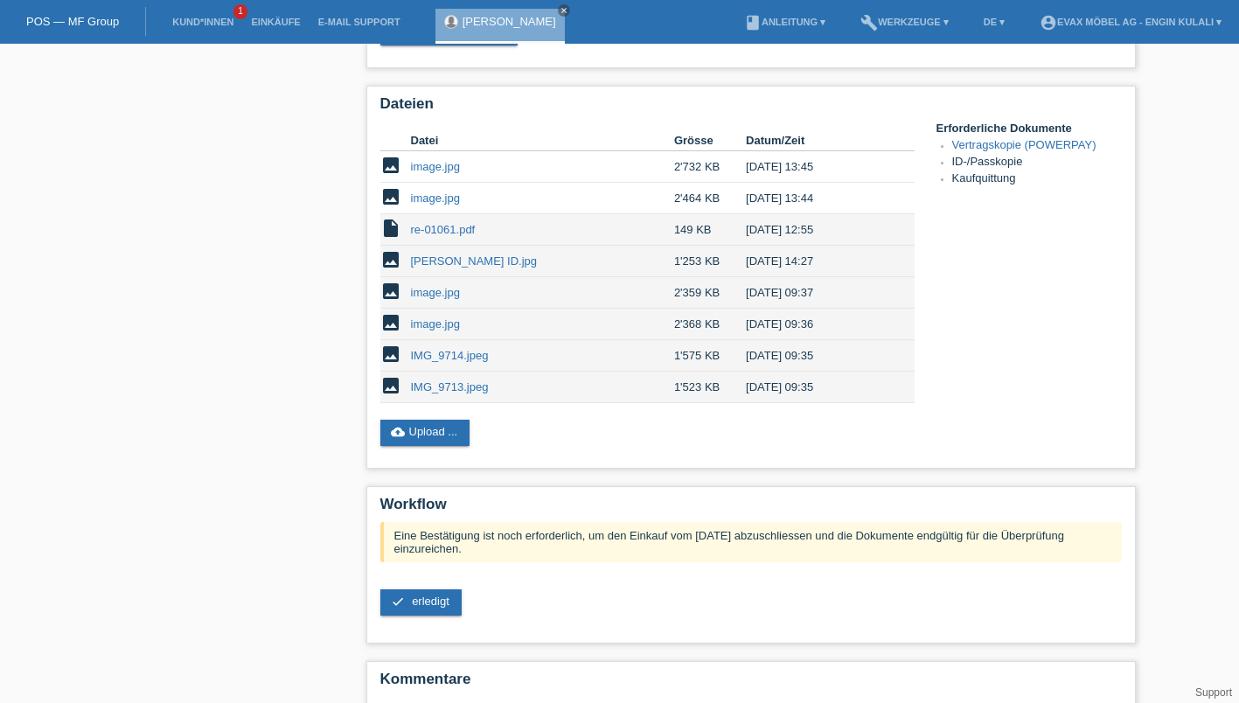
scroll to position [426, 0]
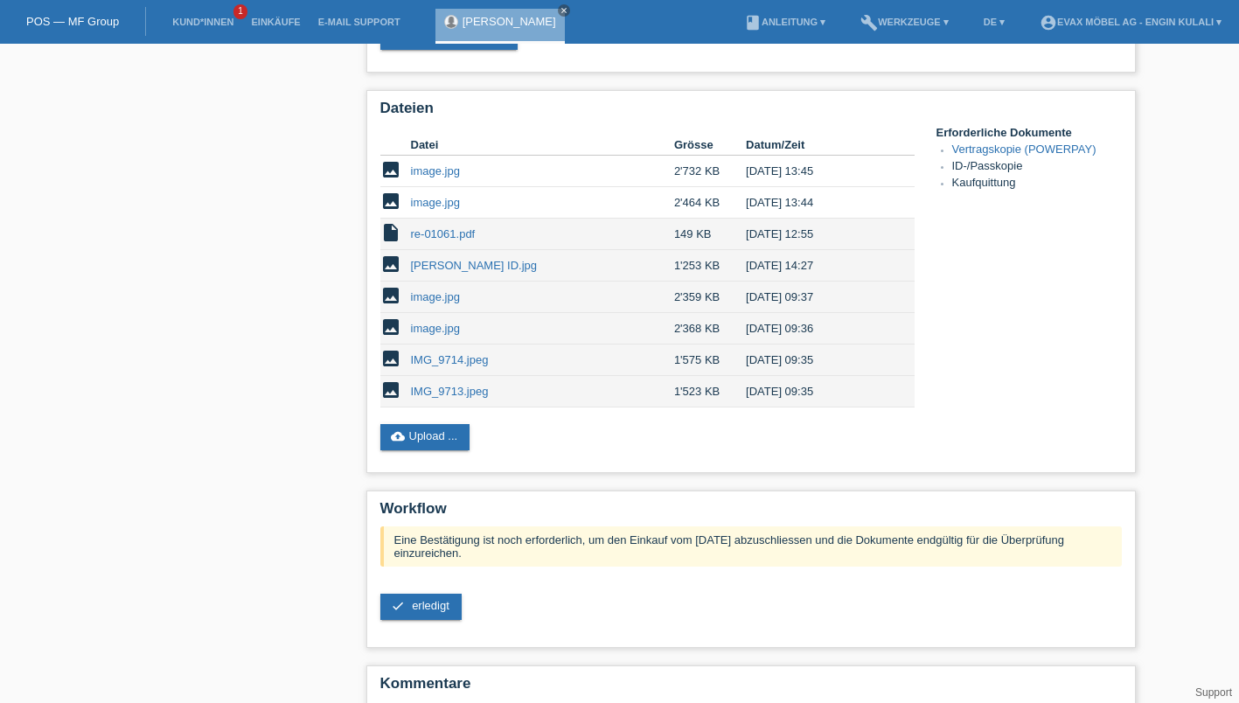
click at [441, 172] on link "image.jpg" at bounding box center [435, 170] width 49 height 13
click at [438, 209] on link "image.jpg" at bounding box center [435, 202] width 49 height 13
click at [410, 615] on link "check erledigt" at bounding box center [420, 606] width 81 height 26
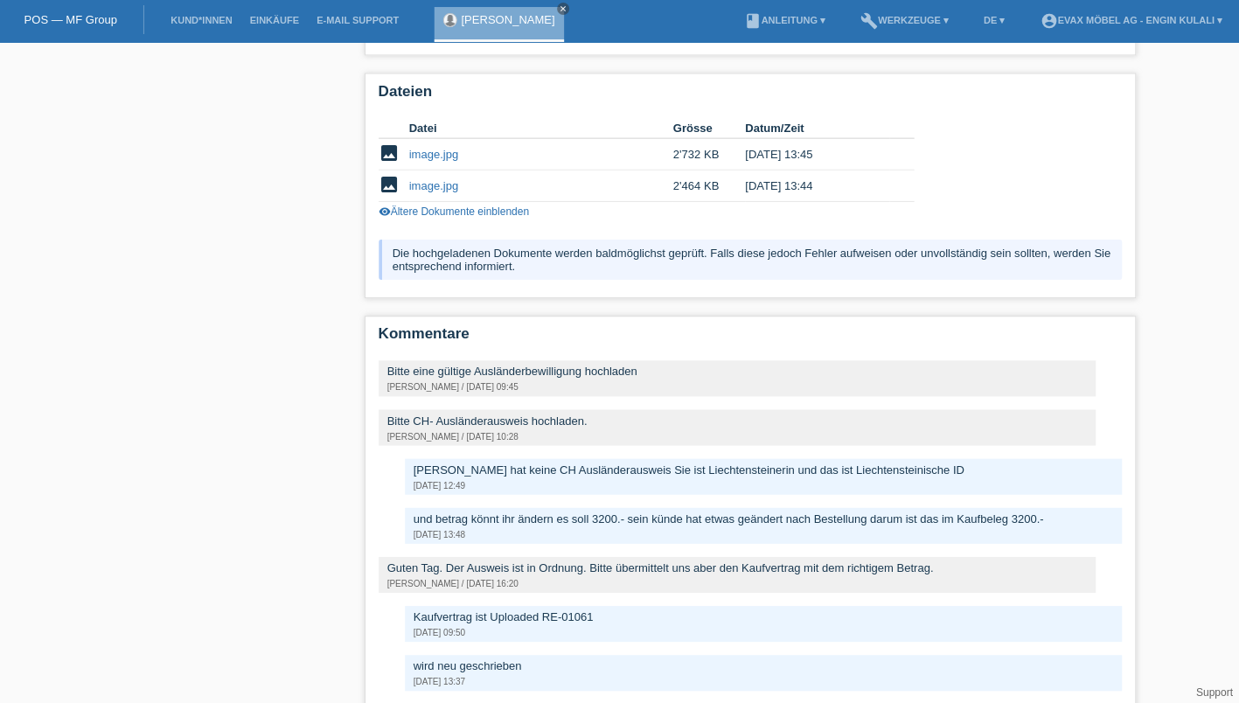
scroll to position [539, 0]
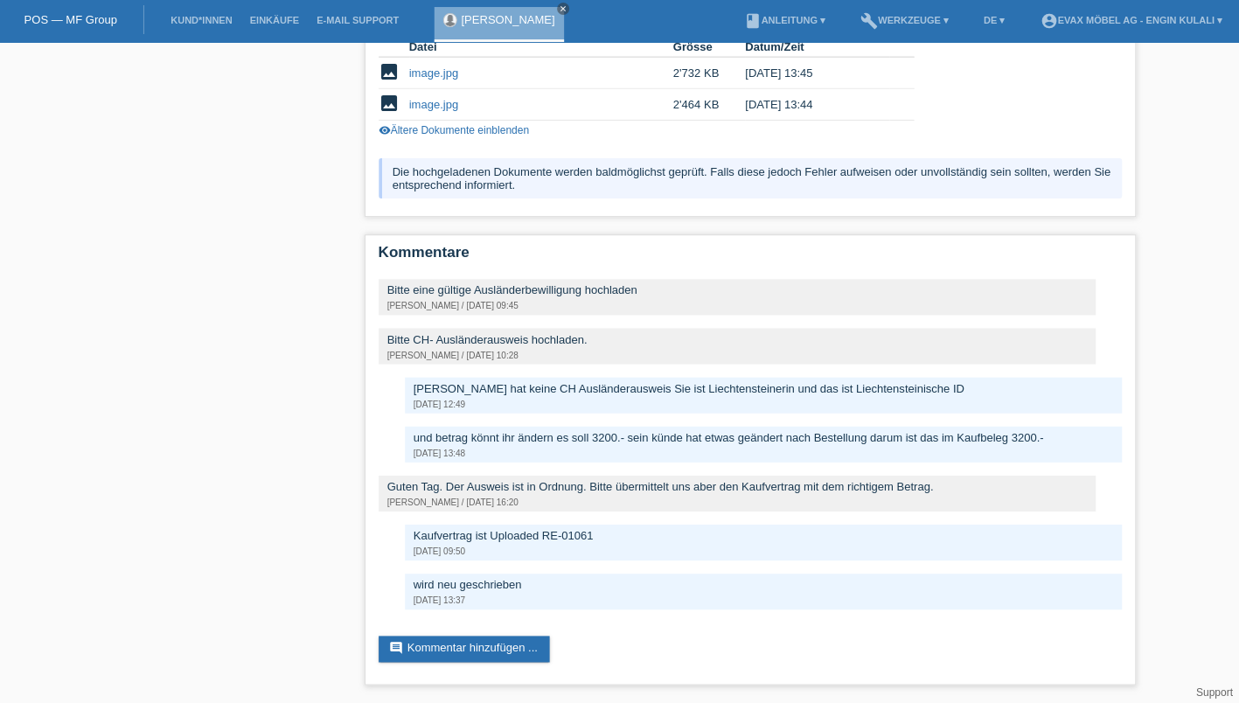
click at [81, 23] on link "POS — MF Group" at bounding box center [72, 21] width 93 height 13
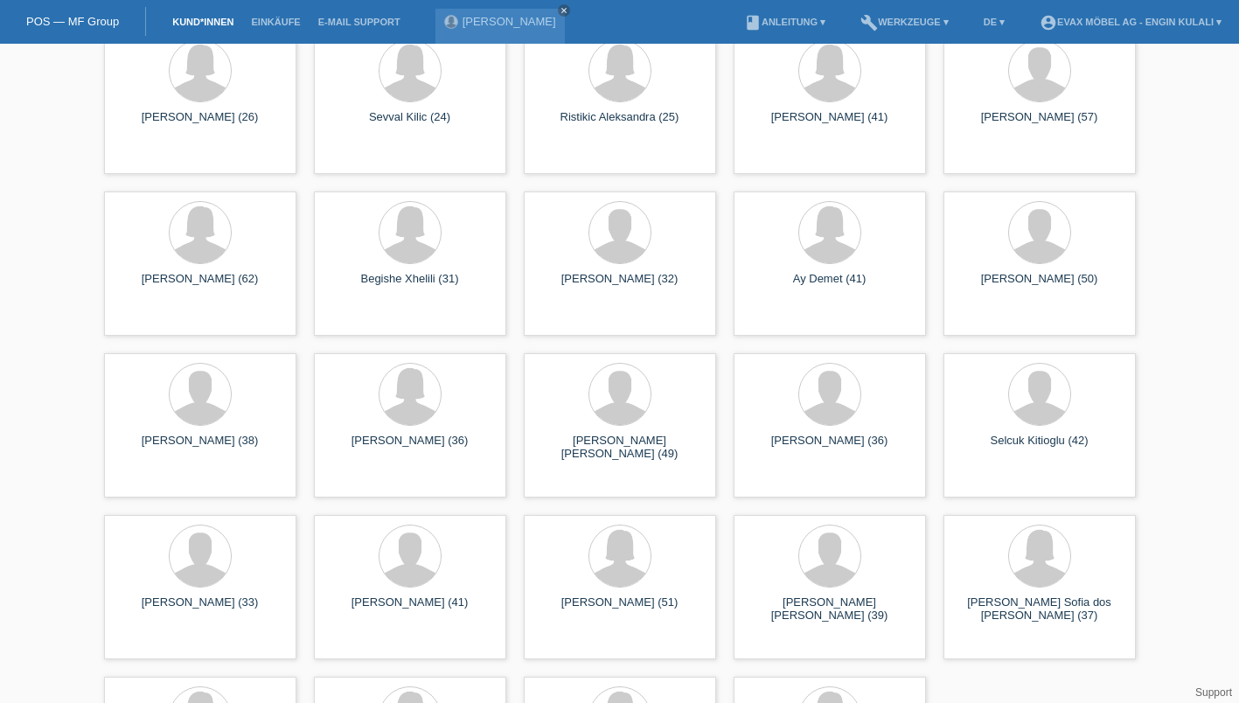
scroll to position [1829, 0]
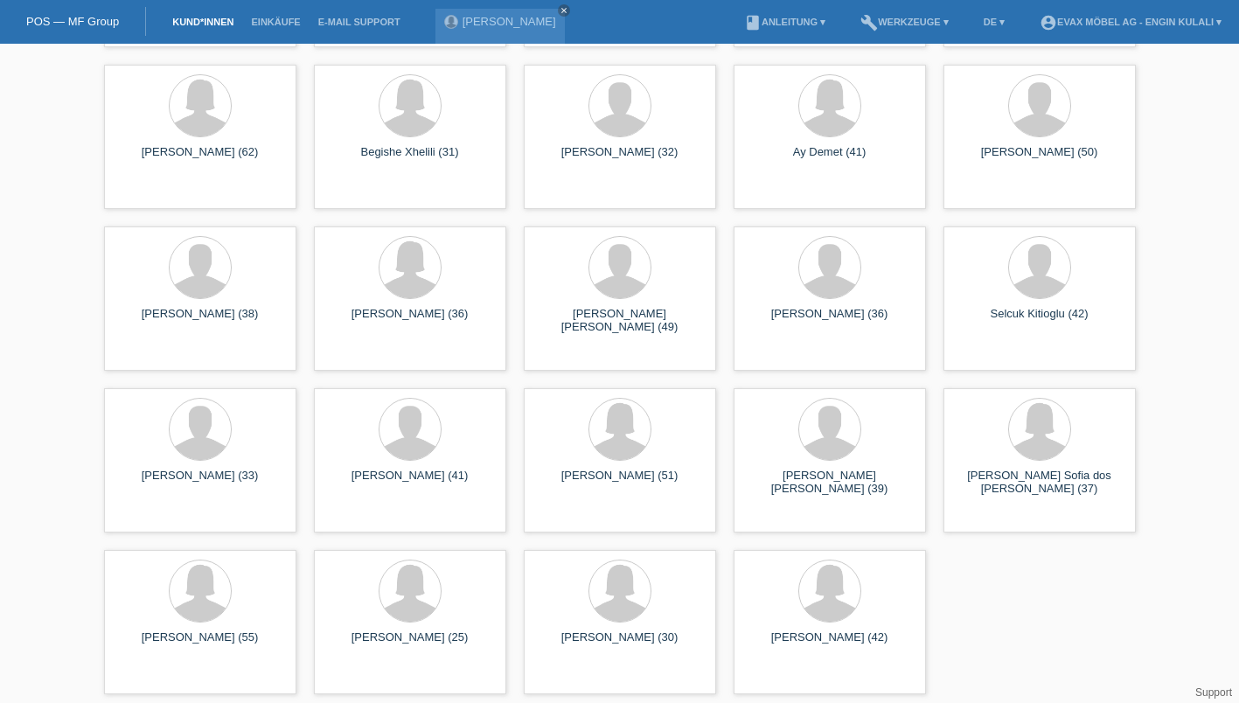
click at [397, 586] on div at bounding box center [409, 590] width 61 height 61
click at [375, 677] on span "Anzeigen" at bounding box center [362, 679] width 47 height 13
